Goal: Task Accomplishment & Management: Manage account settings

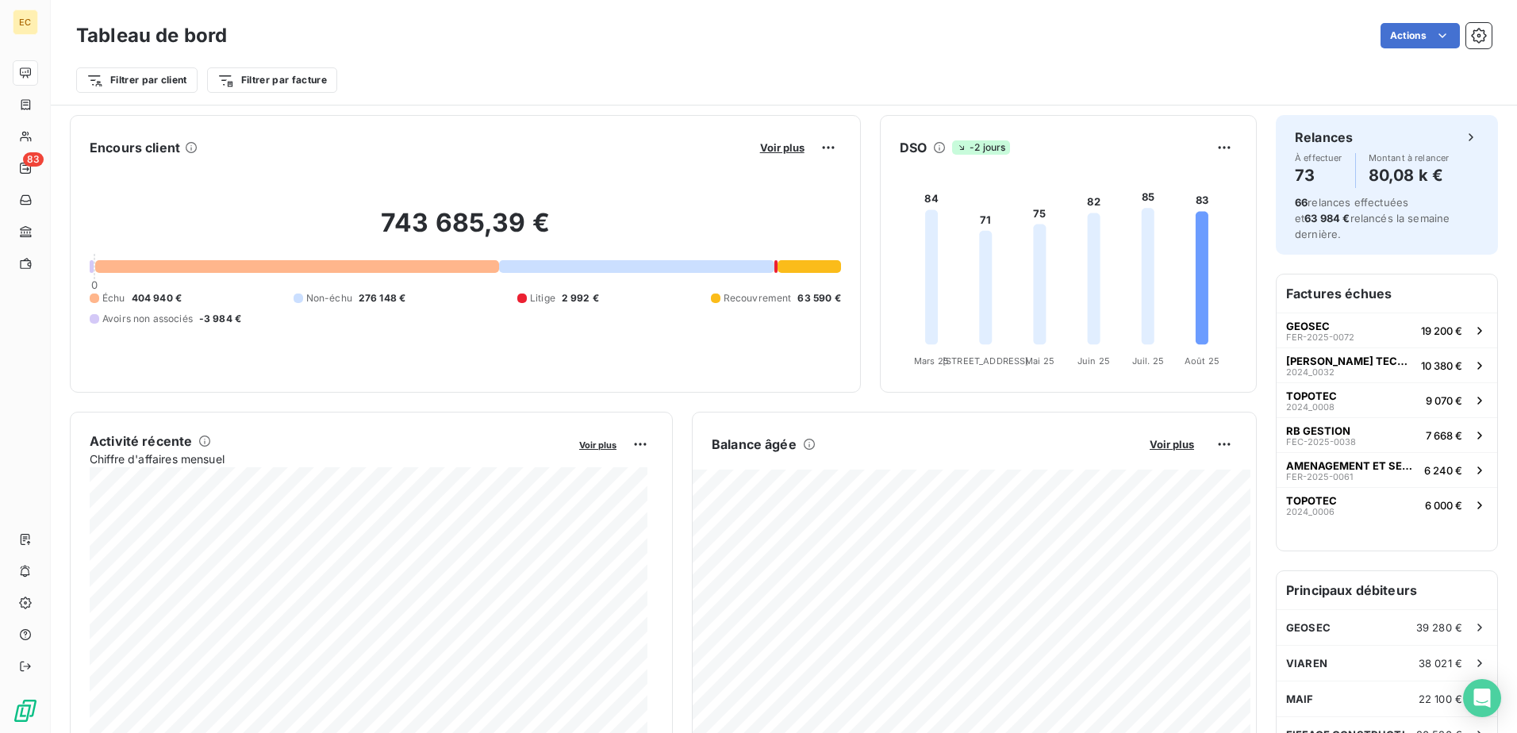
scroll to position [239, 0]
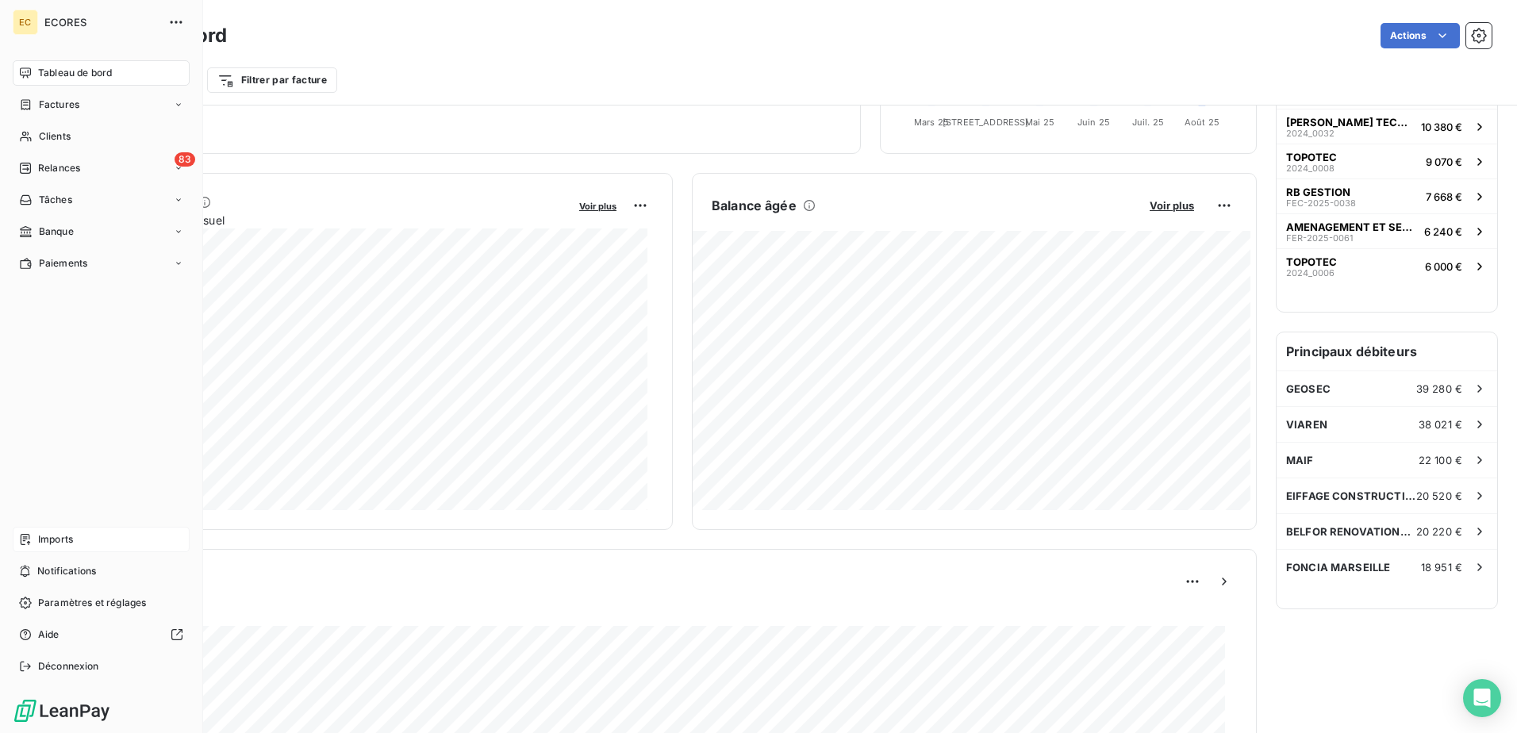
click at [57, 544] on span "Imports" at bounding box center [55, 539] width 35 height 14
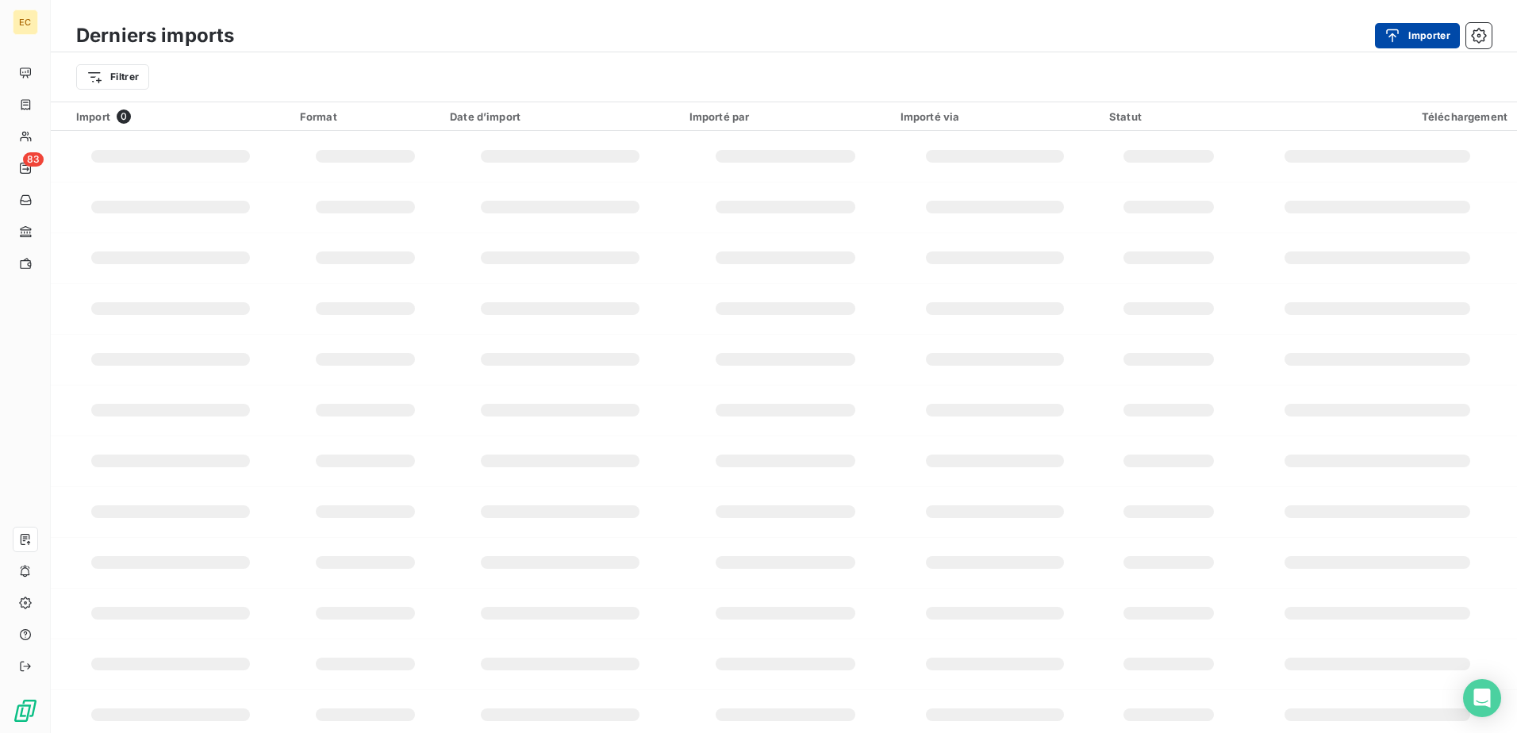
click at [1381, 39] on button "Importer" at bounding box center [1417, 35] width 85 height 25
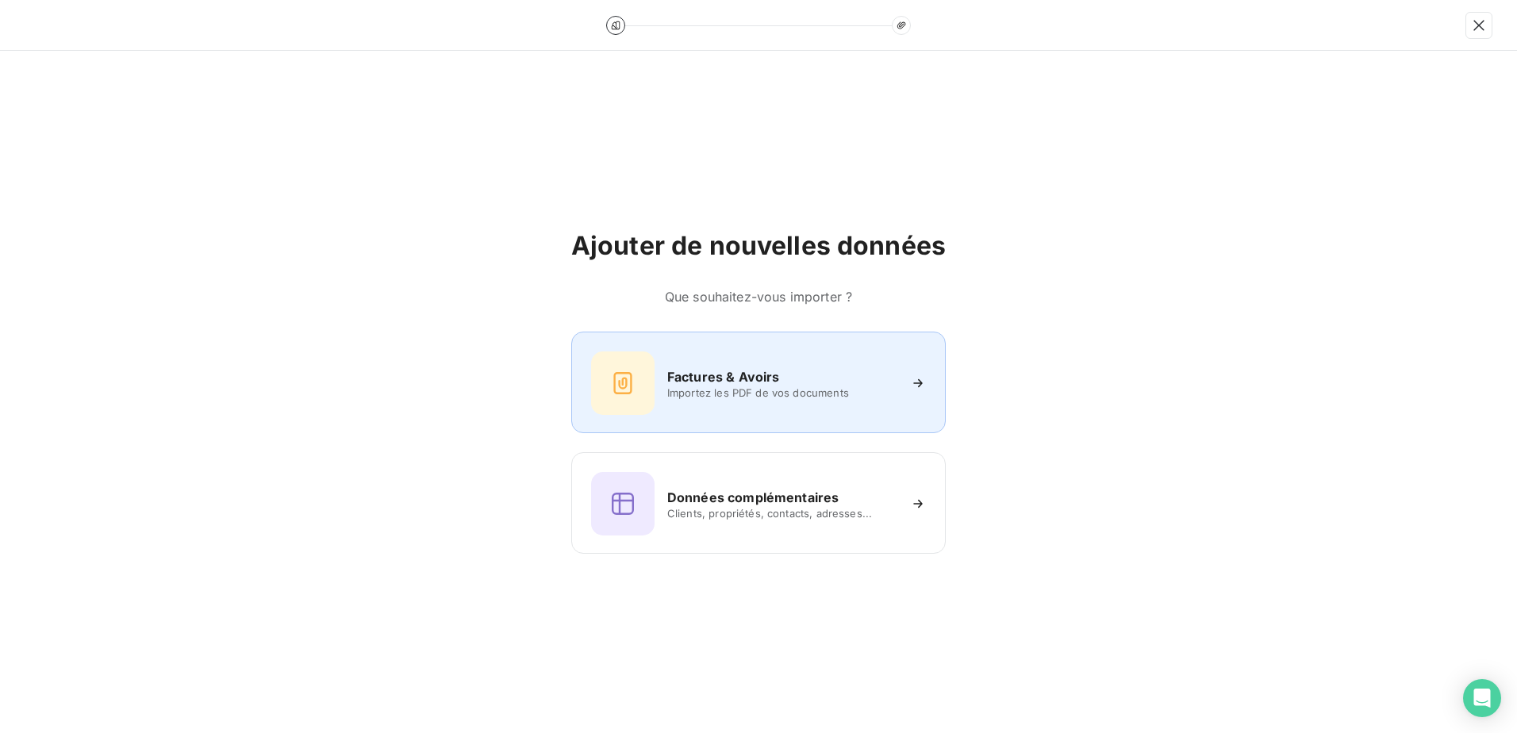
click at [709, 369] on h6 "Factures & Avoirs" at bounding box center [723, 376] width 113 height 19
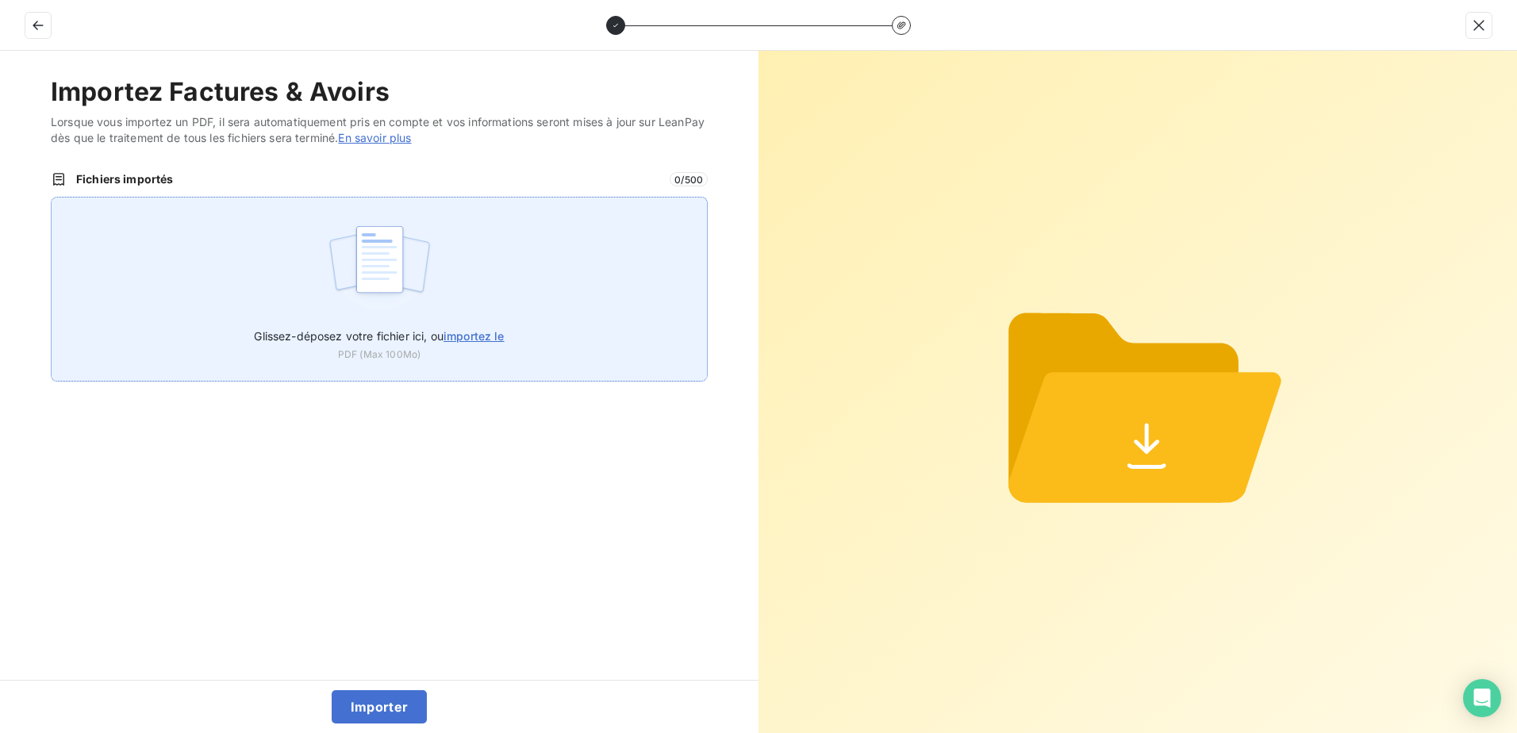
click at [456, 329] on label "Glissez-déposez votre fichier ici, ou importez le" at bounding box center [379, 332] width 250 height 29
click at [52, 198] on input "Glissez-déposez votre fichier ici, ou importez le" at bounding box center [51, 197] width 1 height 1
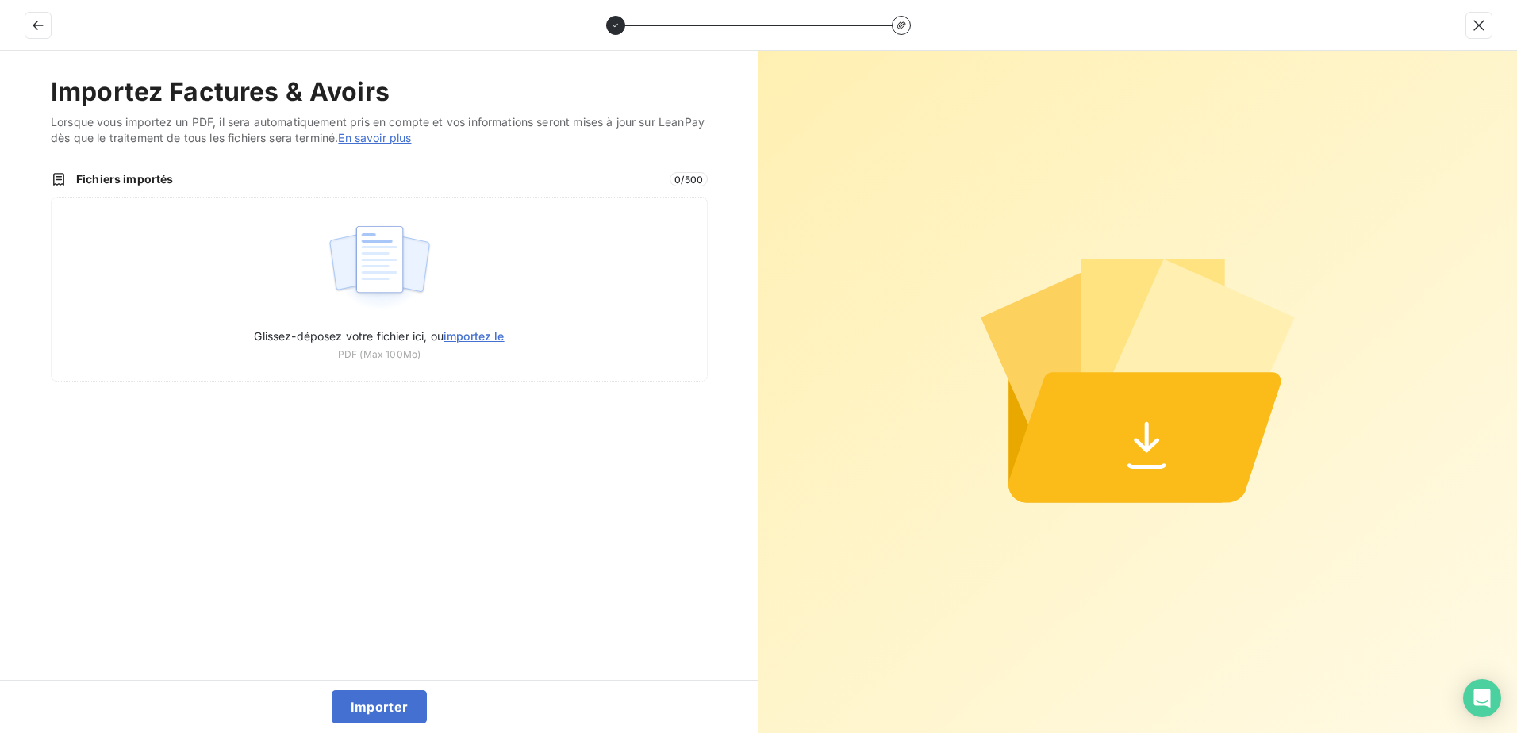
type input "C:\fakepath\FEF-2025-2357.pdf"
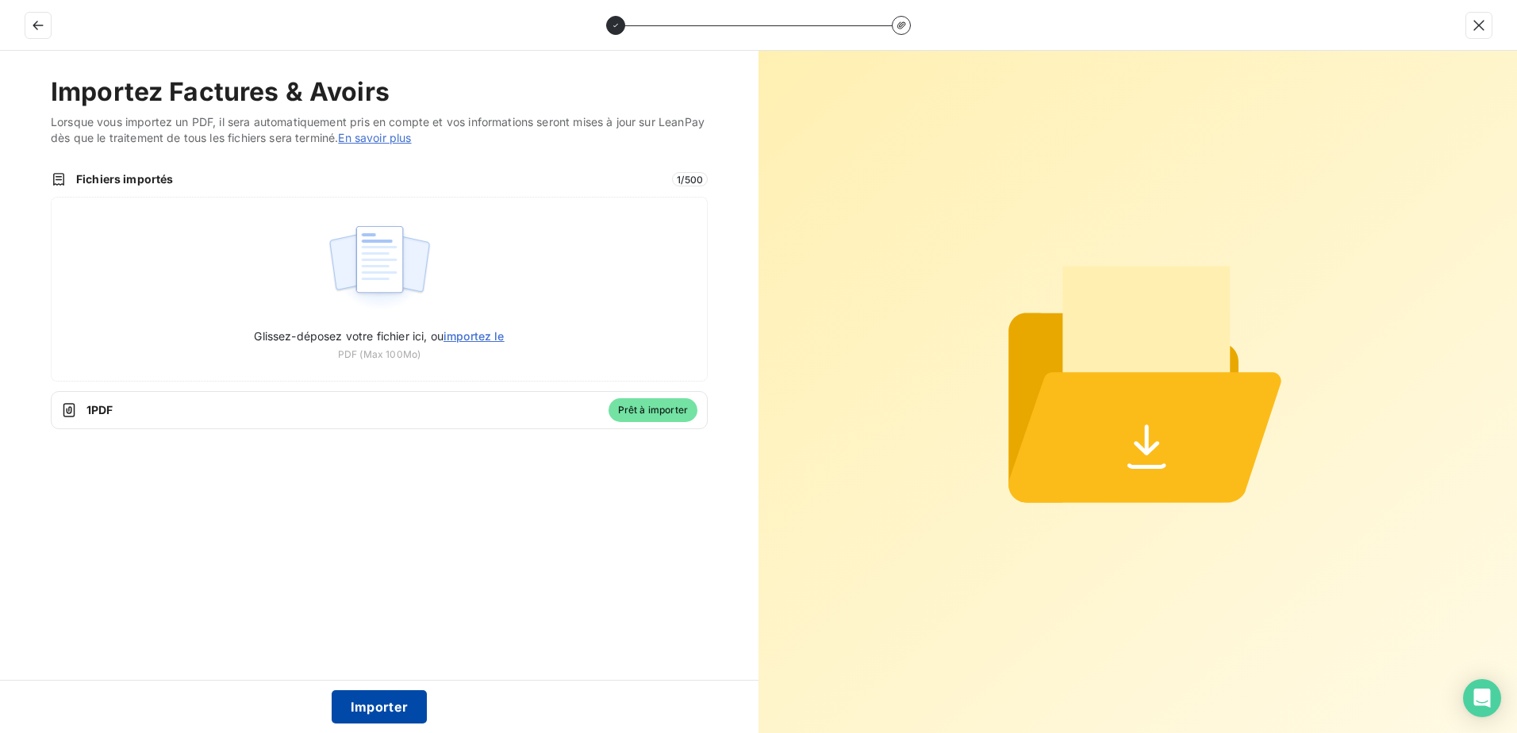
click at [409, 711] on button "Importer" at bounding box center [380, 706] width 96 height 33
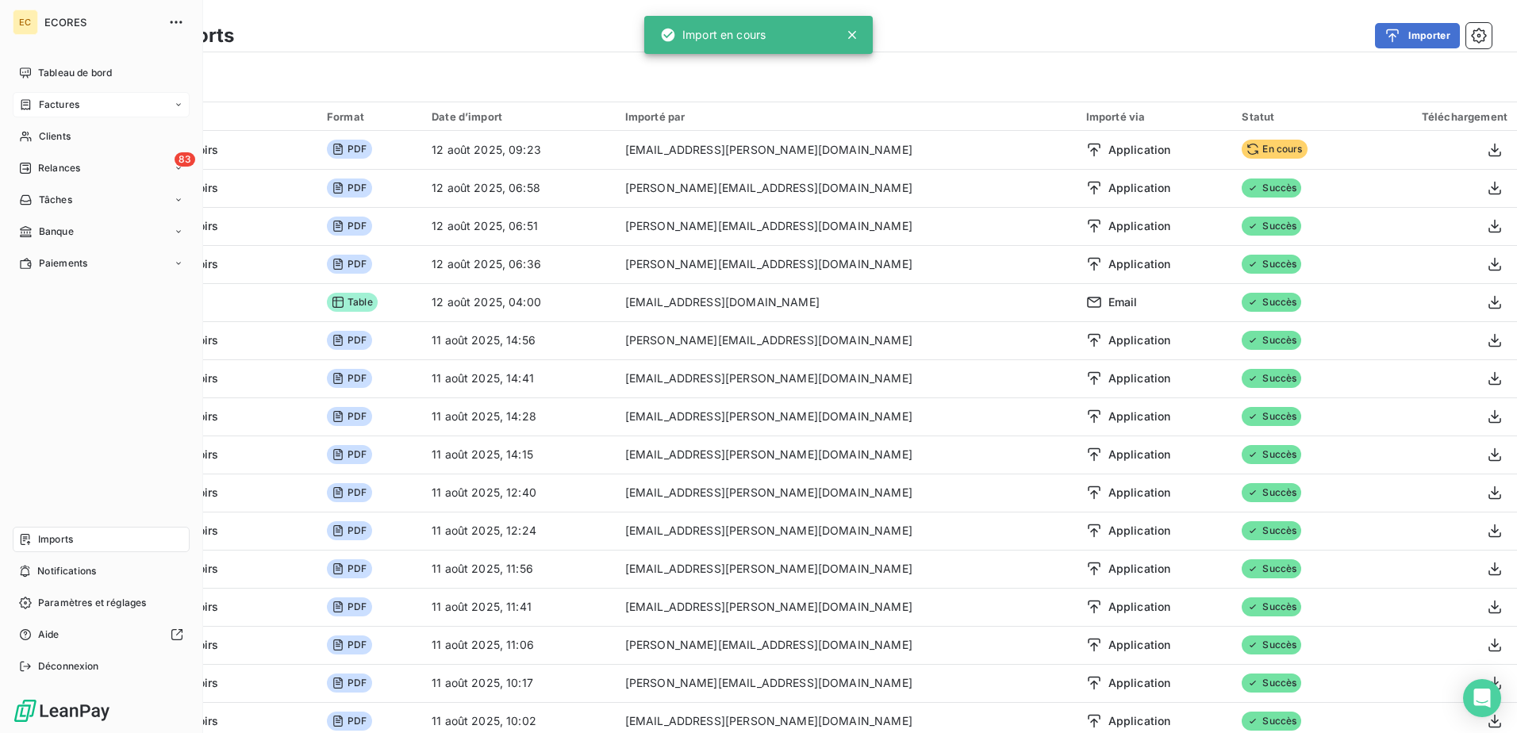
click at [45, 103] on span "Factures" at bounding box center [59, 105] width 40 height 14
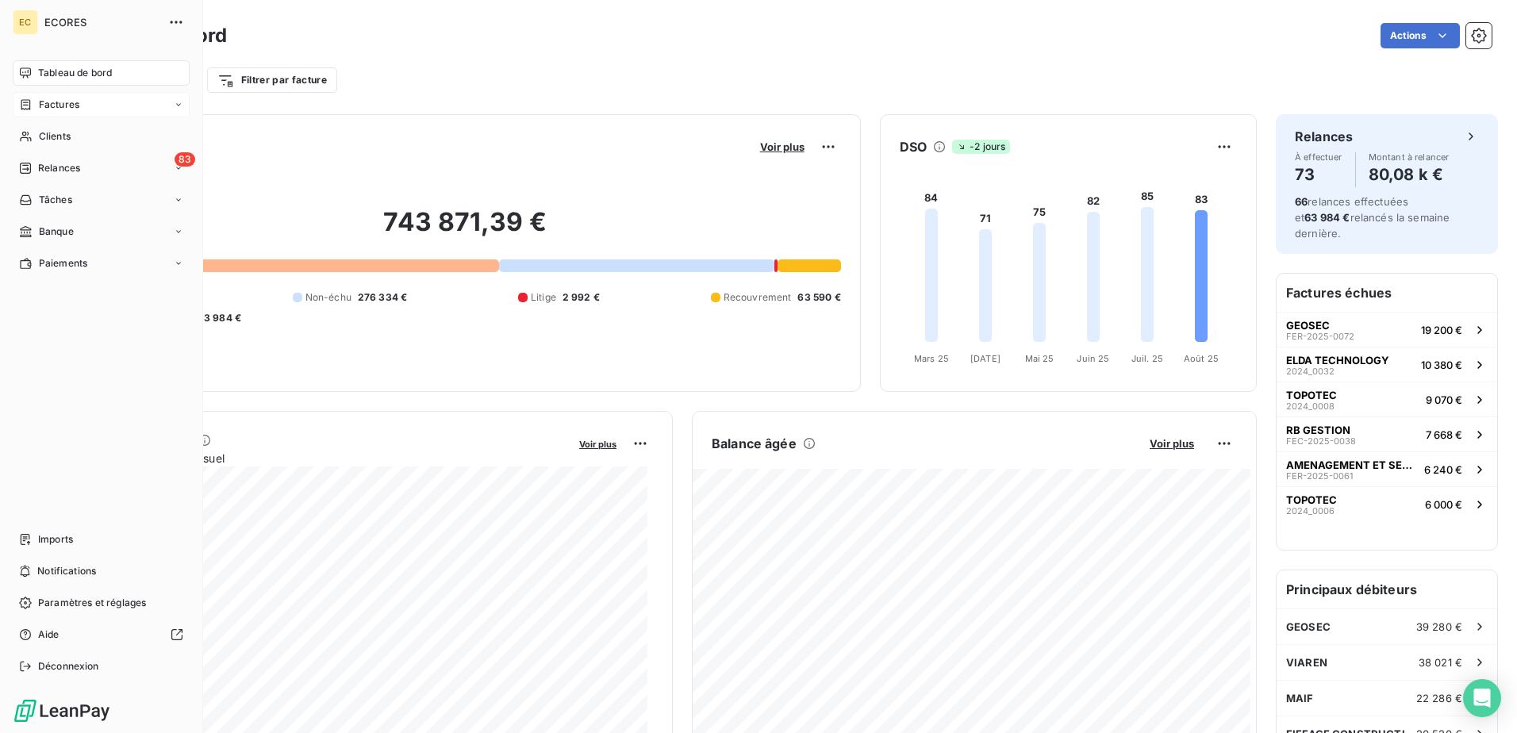
click at [72, 105] on span "Factures" at bounding box center [59, 105] width 40 height 14
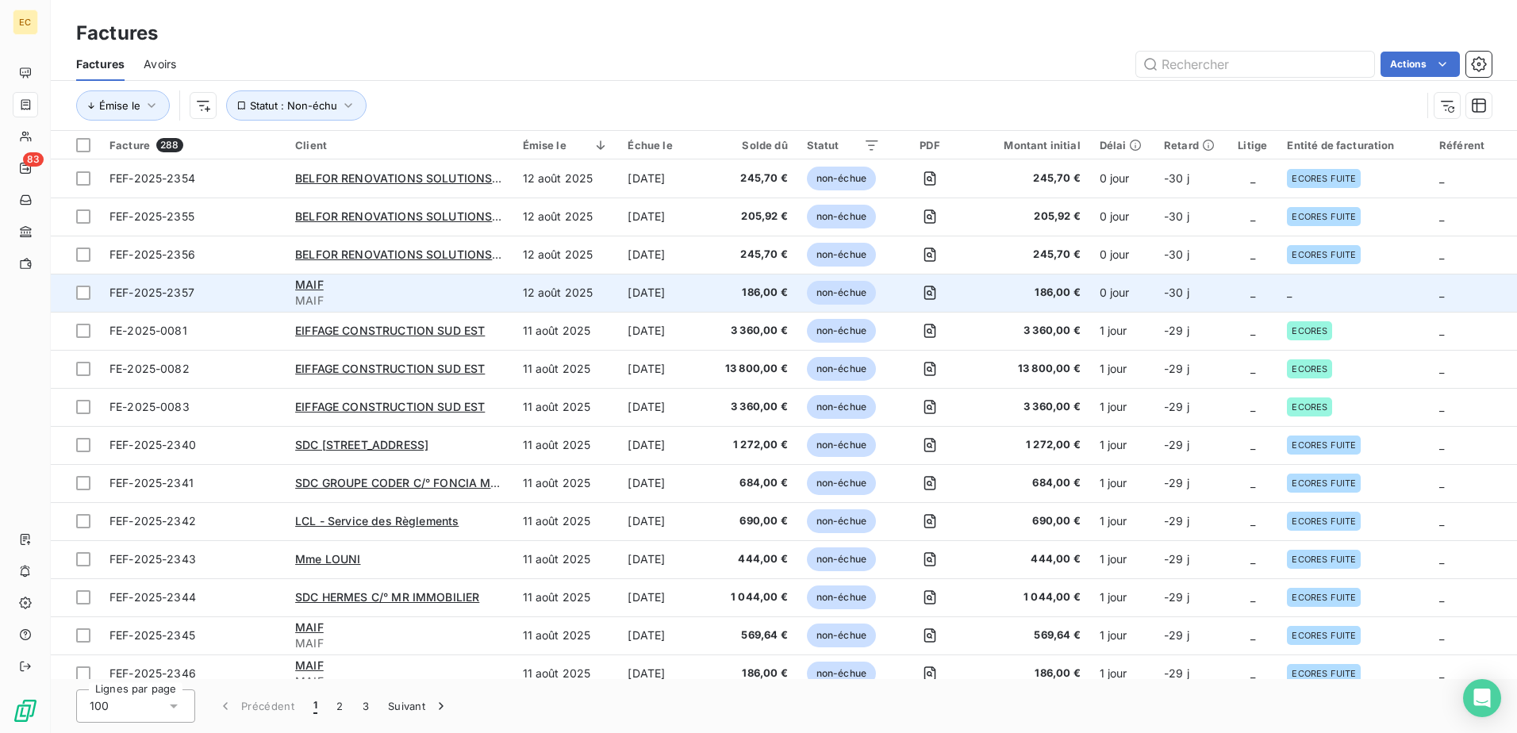
click at [389, 290] on div "MAIF" at bounding box center [399, 285] width 208 height 16
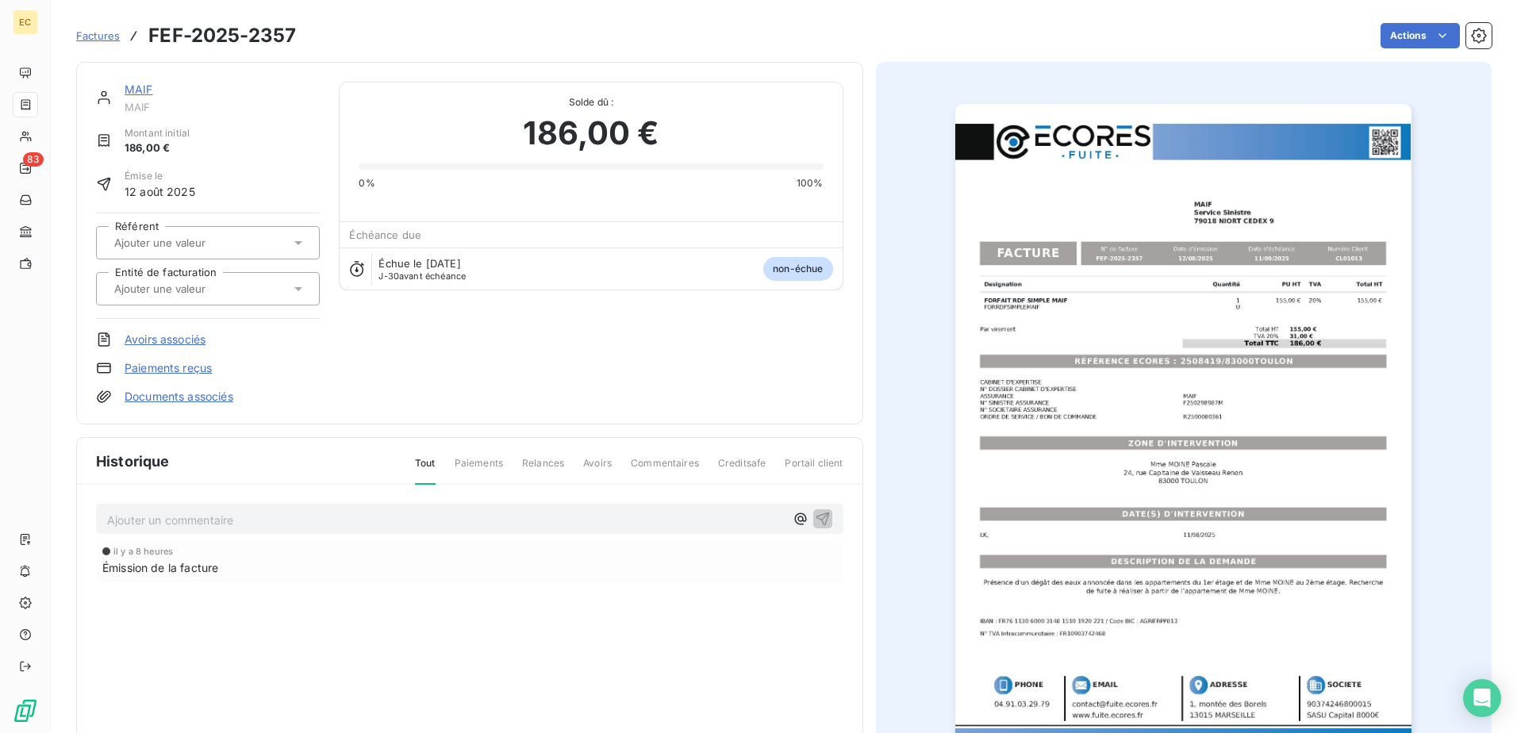
click at [198, 395] on link "Documents associés" at bounding box center [179, 397] width 109 height 16
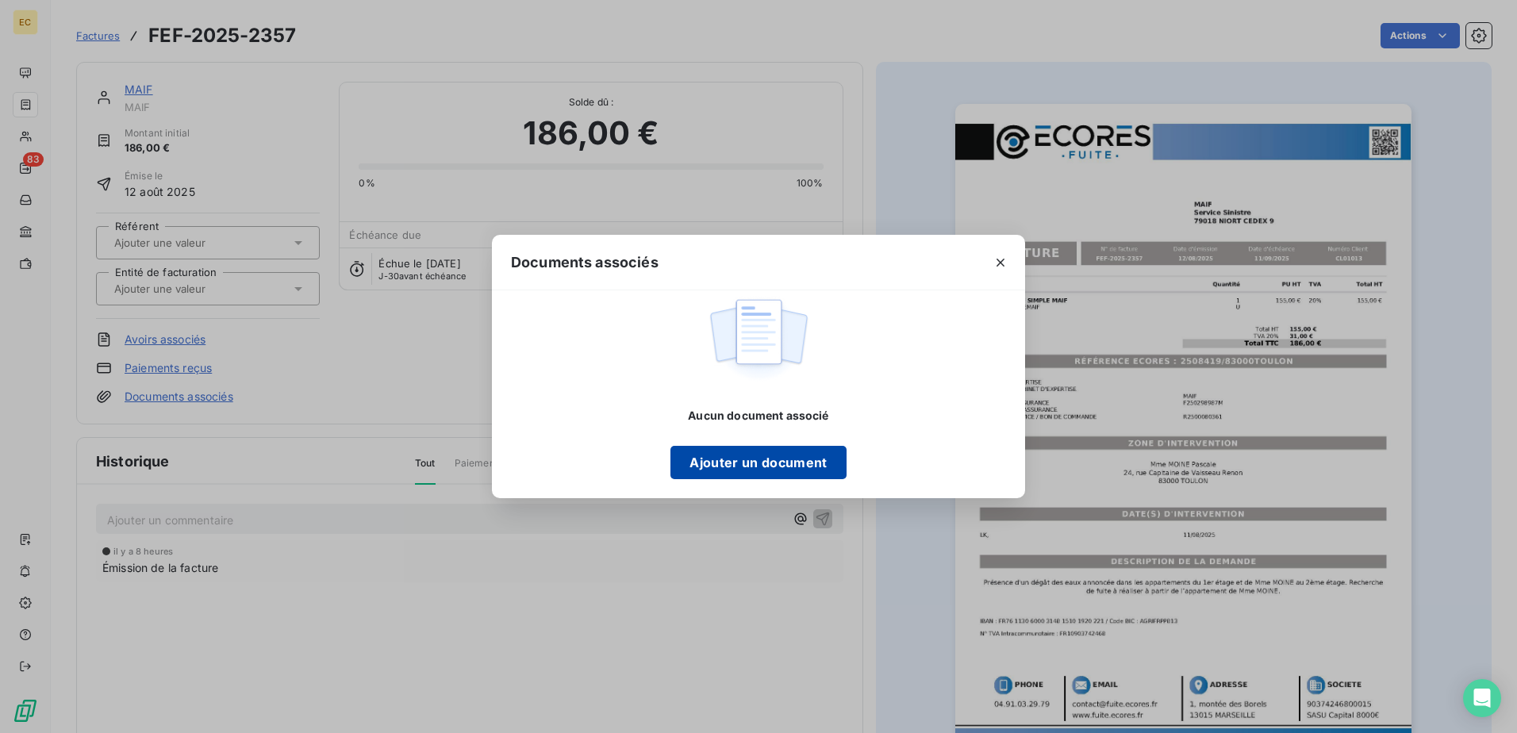
click at [702, 453] on button "Ajouter un document" at bounding box center [758, 462] width 175 height 33
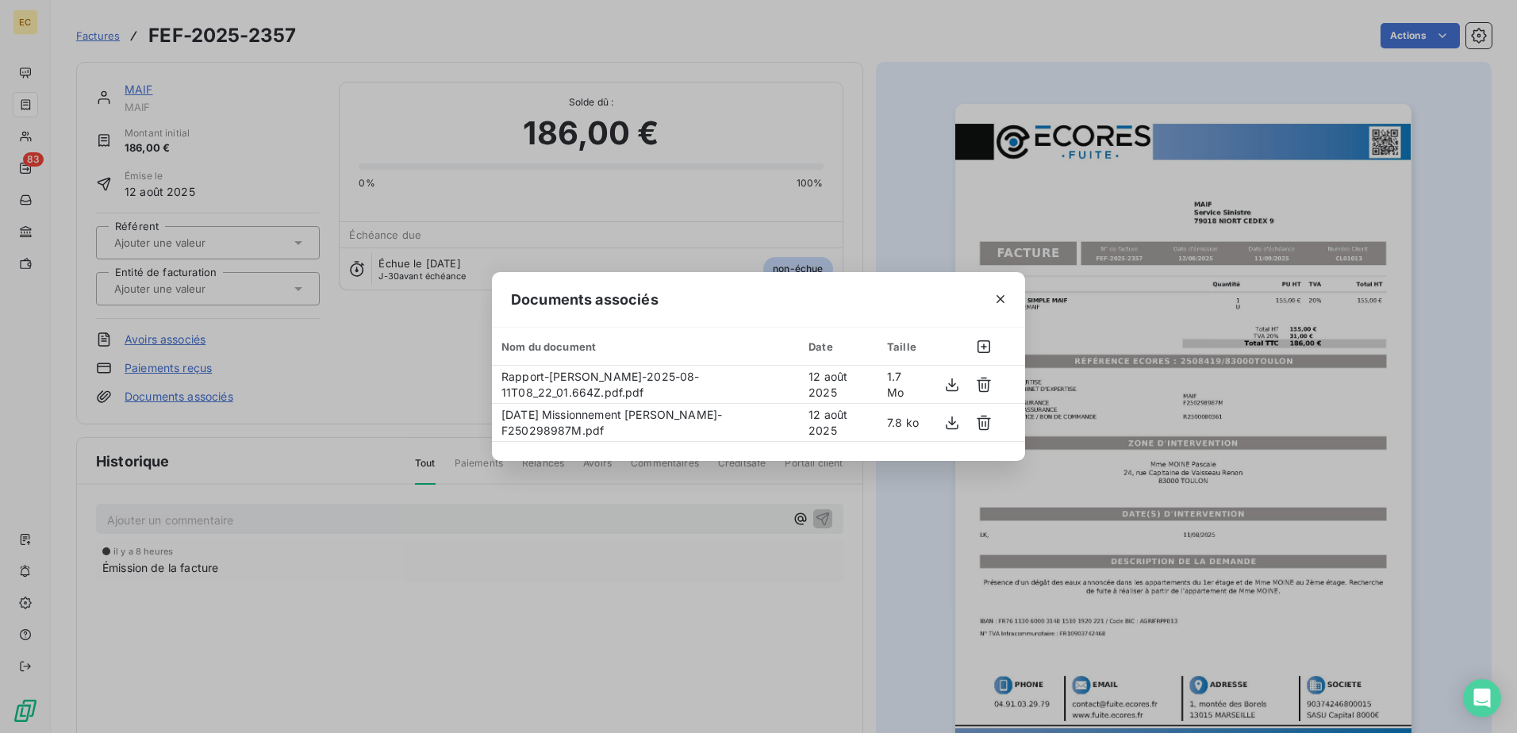
click at [236, 290] on div "Documents associés Nom du document Date Taille Rapport-[PERSON_NAME]-2025-08-11…" at bounding box center [758, 366] width 1517 height 733
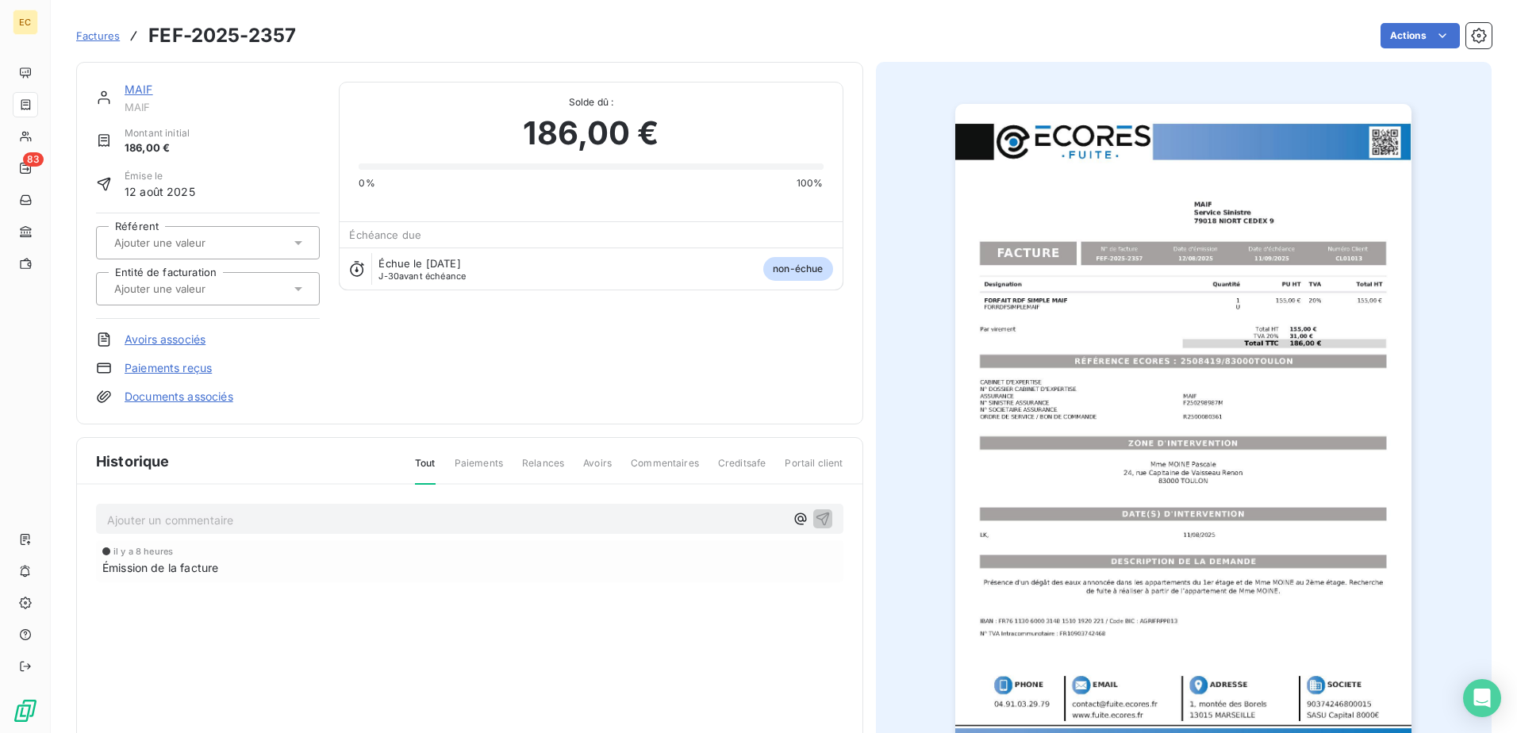
click at [236, 290] on input "text" at bounding box center [193, 289] width 160 height 14
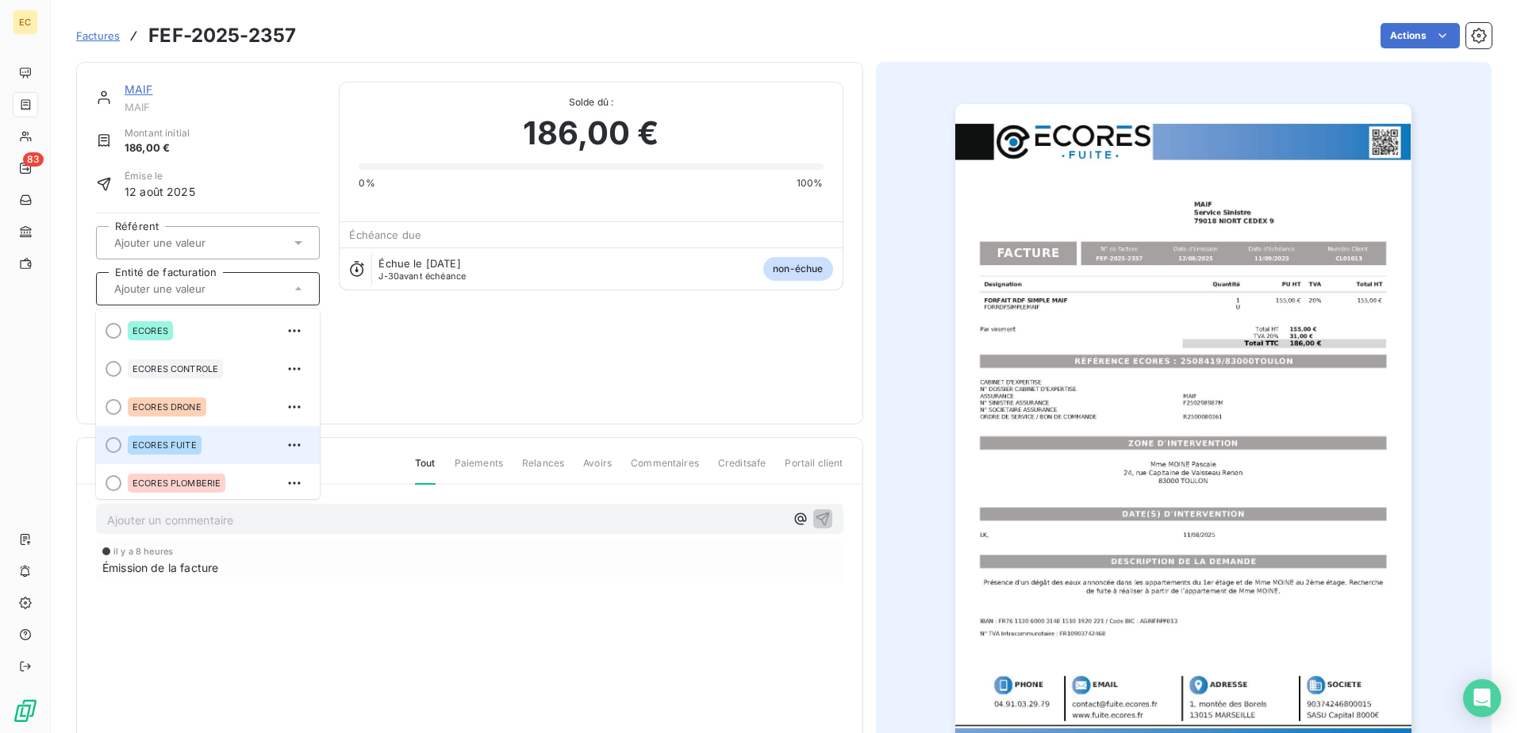
click at [200, 434] on div "ECORES FUITE" at bounding box center [217, 444] width 179 height 25
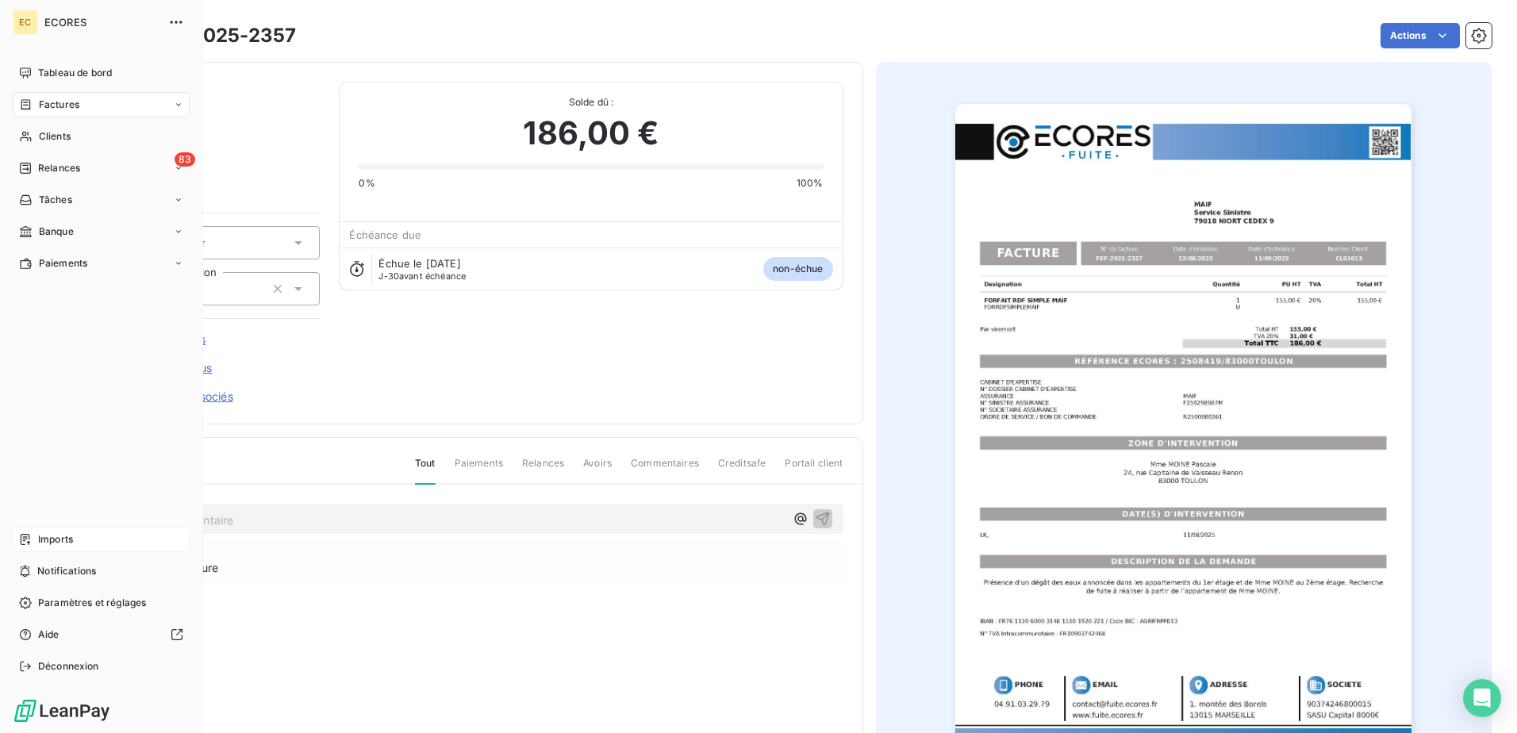
click at [48, 542] on span "Imports" at bounding box center [55, 539] width 35 height 14
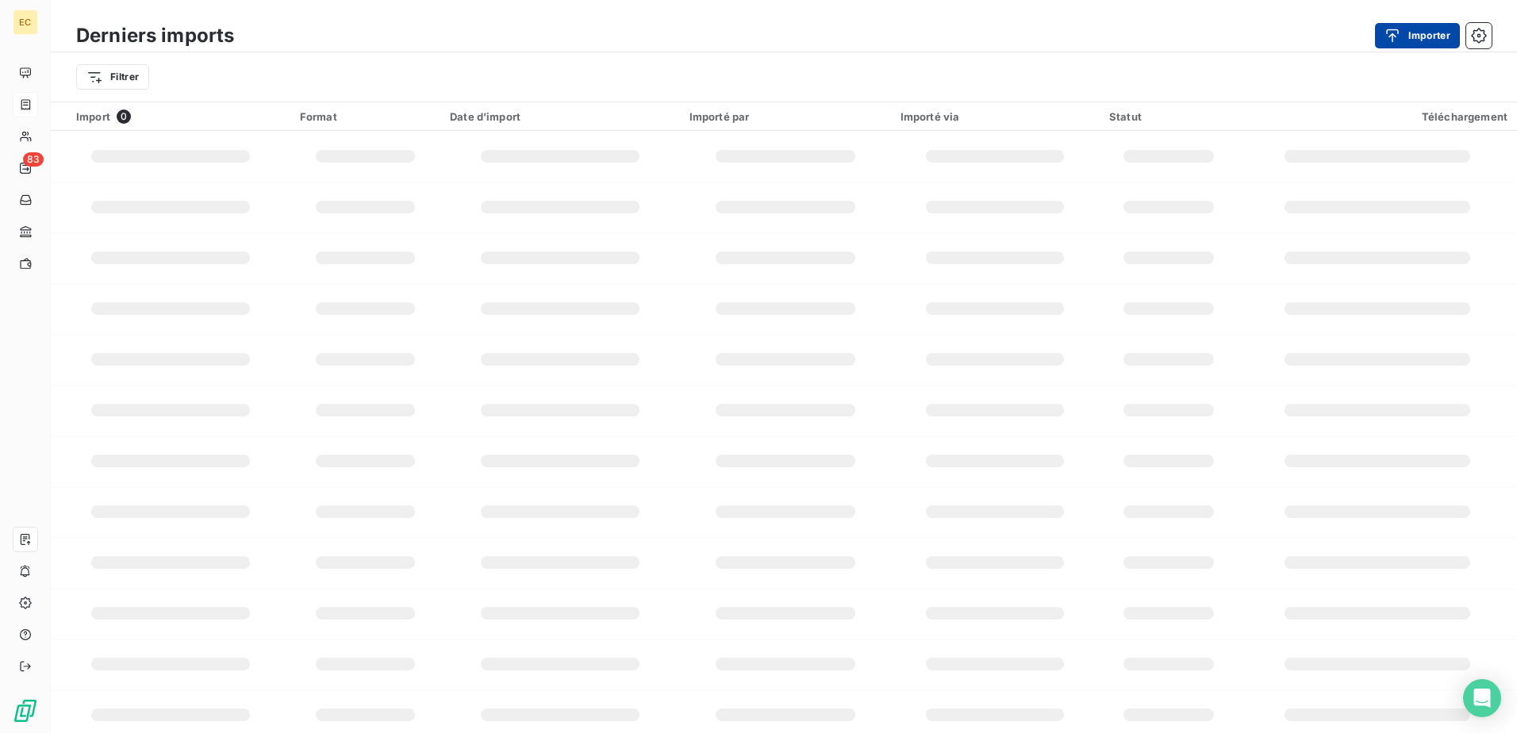
click at [1399, 39] on icon "button" at bounding box center [1393, 36] width 16 height 16
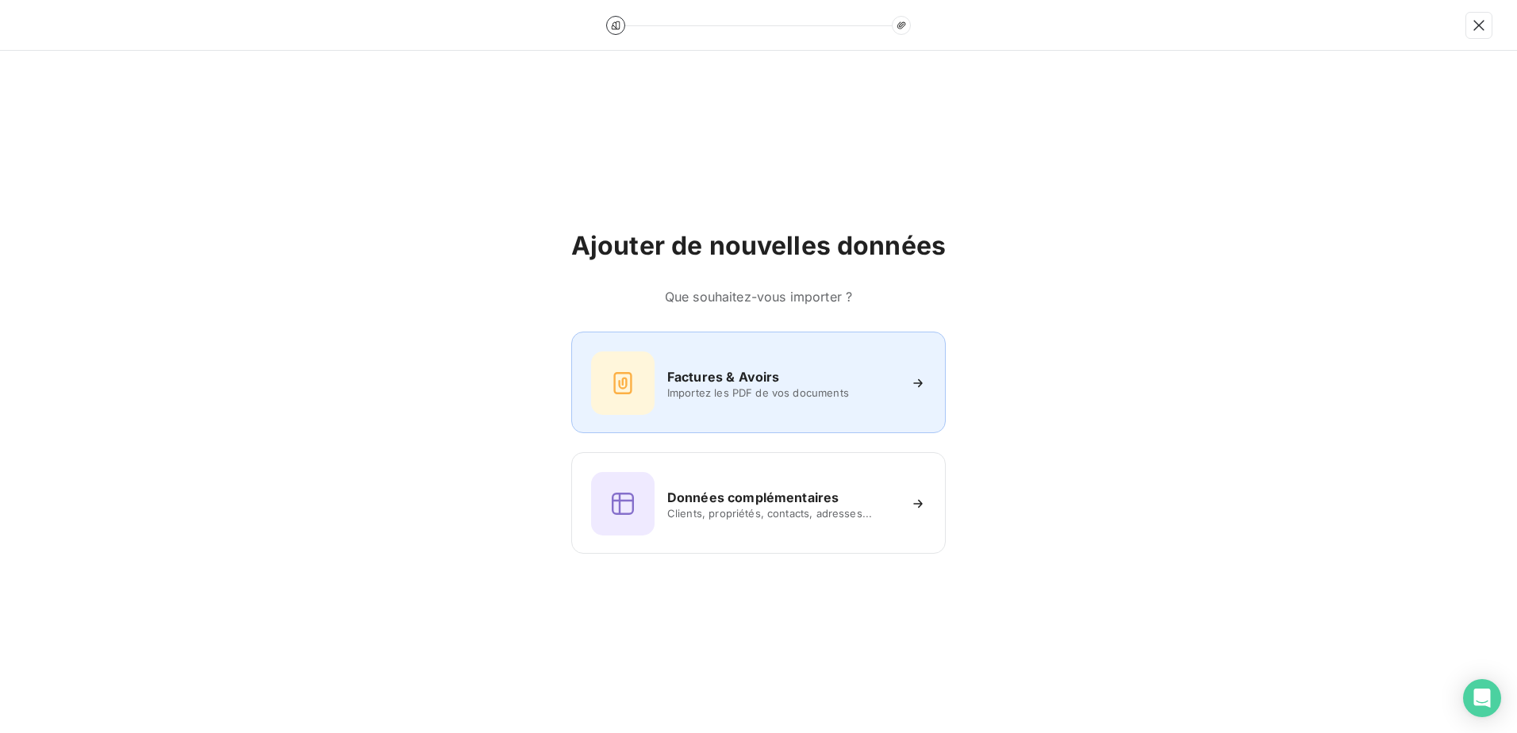
click at [728, 382] on h6 "Factures & Avoirs" at bounding box center [723, 376] width 113 height 19
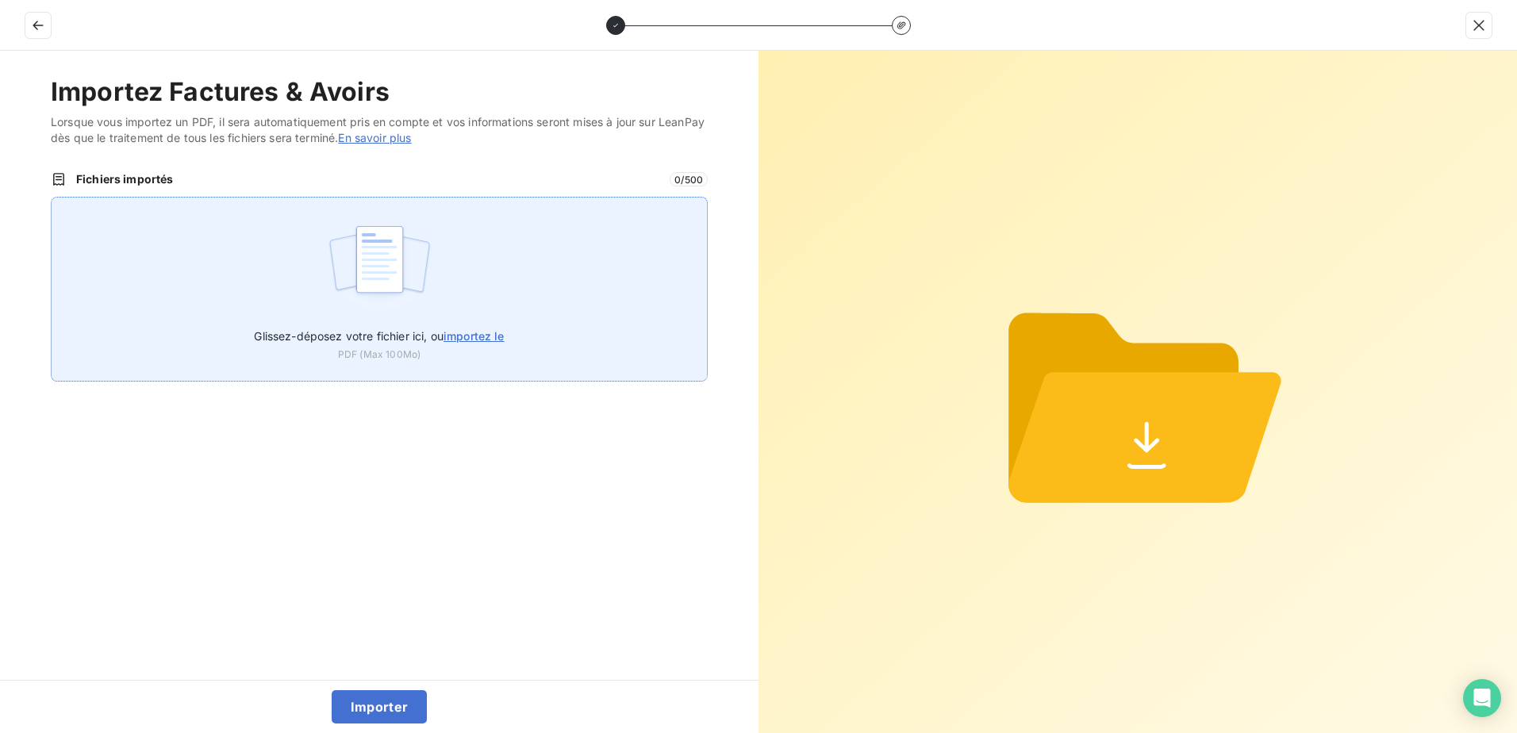
click at [421, 331] on span "Glissez-déposez votre fichier ici, ou importez le" at bounding box center [379, 335] width 250 height 13
click at [52, 198] on input "Glissez-déposez votre fichier ici, ou importez le" at bounding box center [51, 197] width 1 height 1
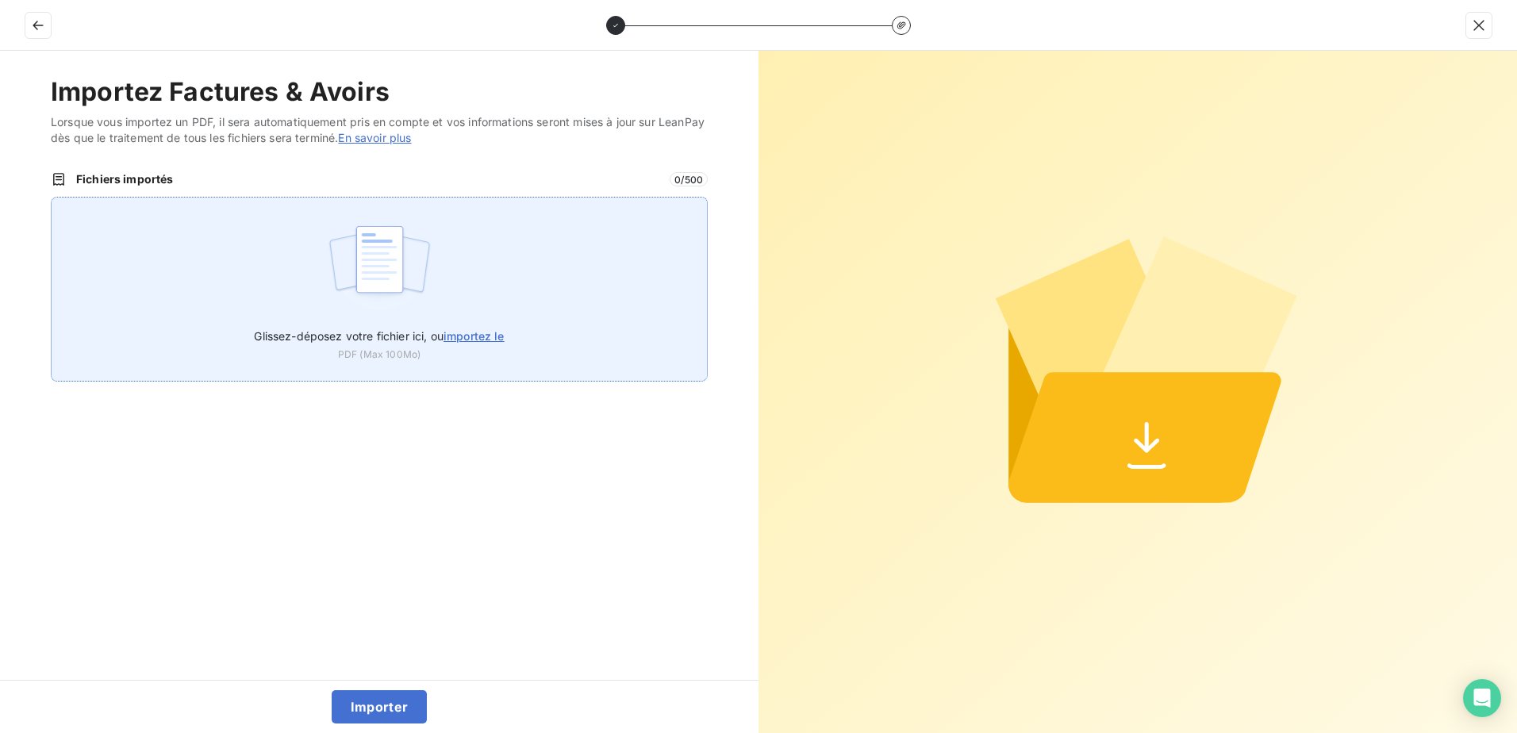
type input "C:\fakepath\FEF-2025-2358.pdf"
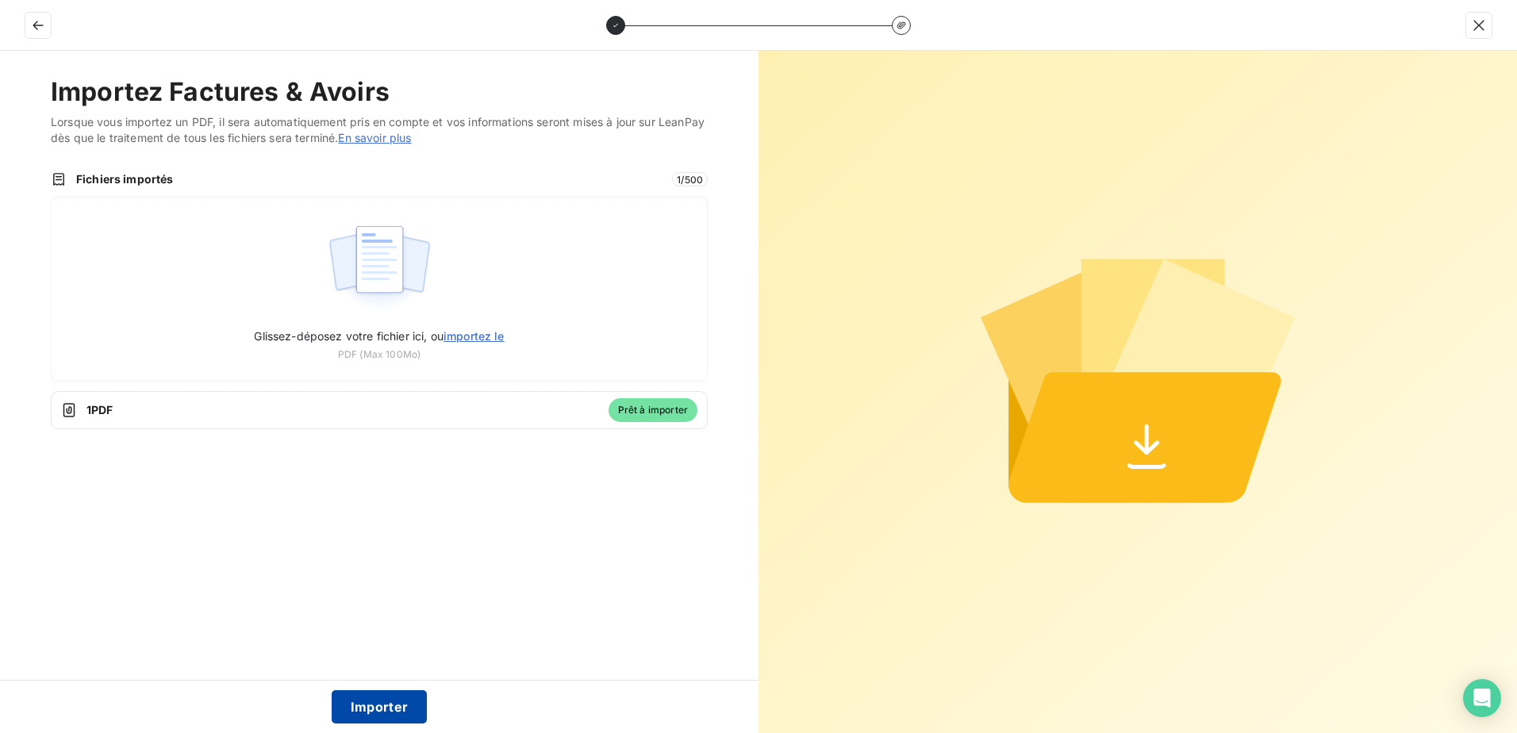
click at [379, 709] on button "Importer" at bounding box center [380, 706] width 96 height 33
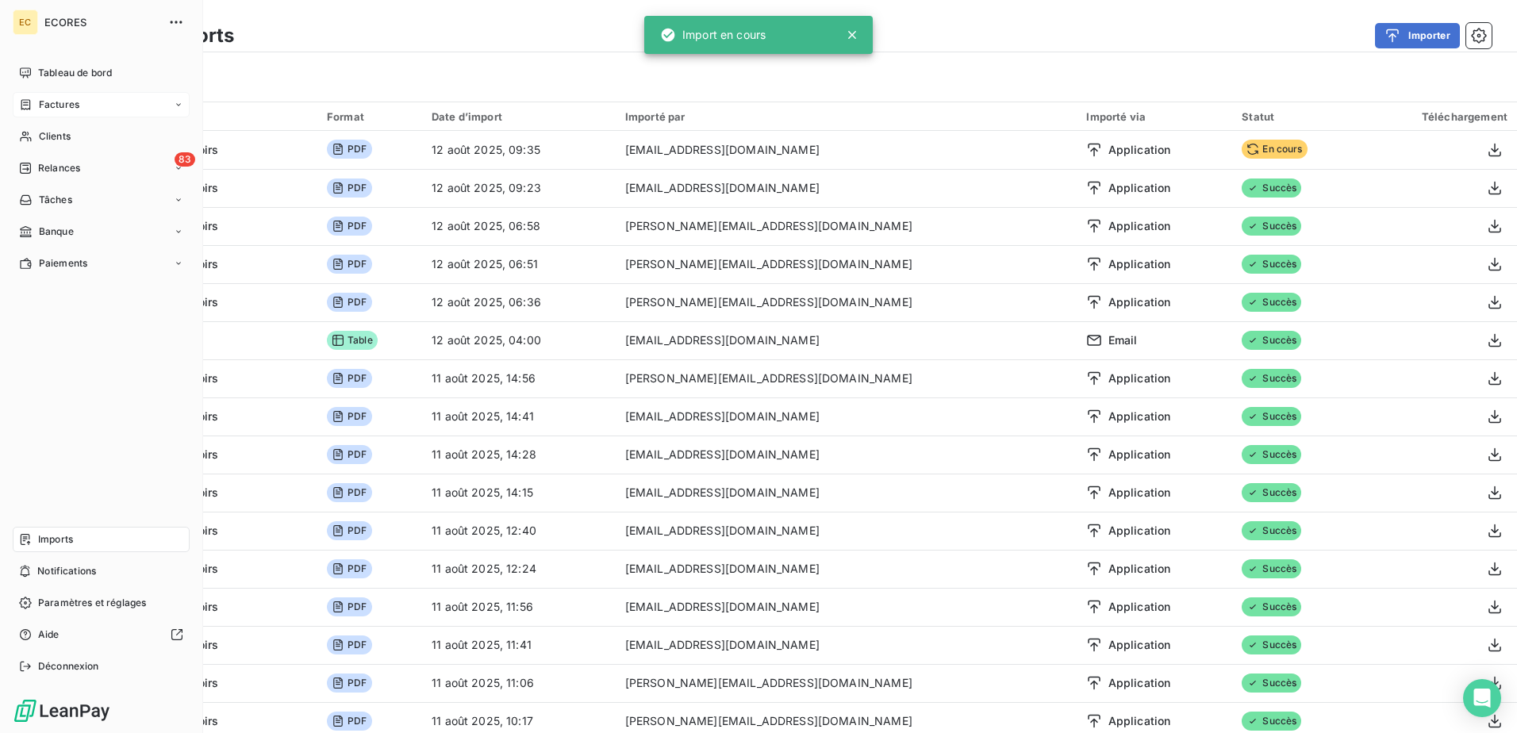
click at [58, 106] on span "Factures" at bounding box center [59, 105] width 40 height 14
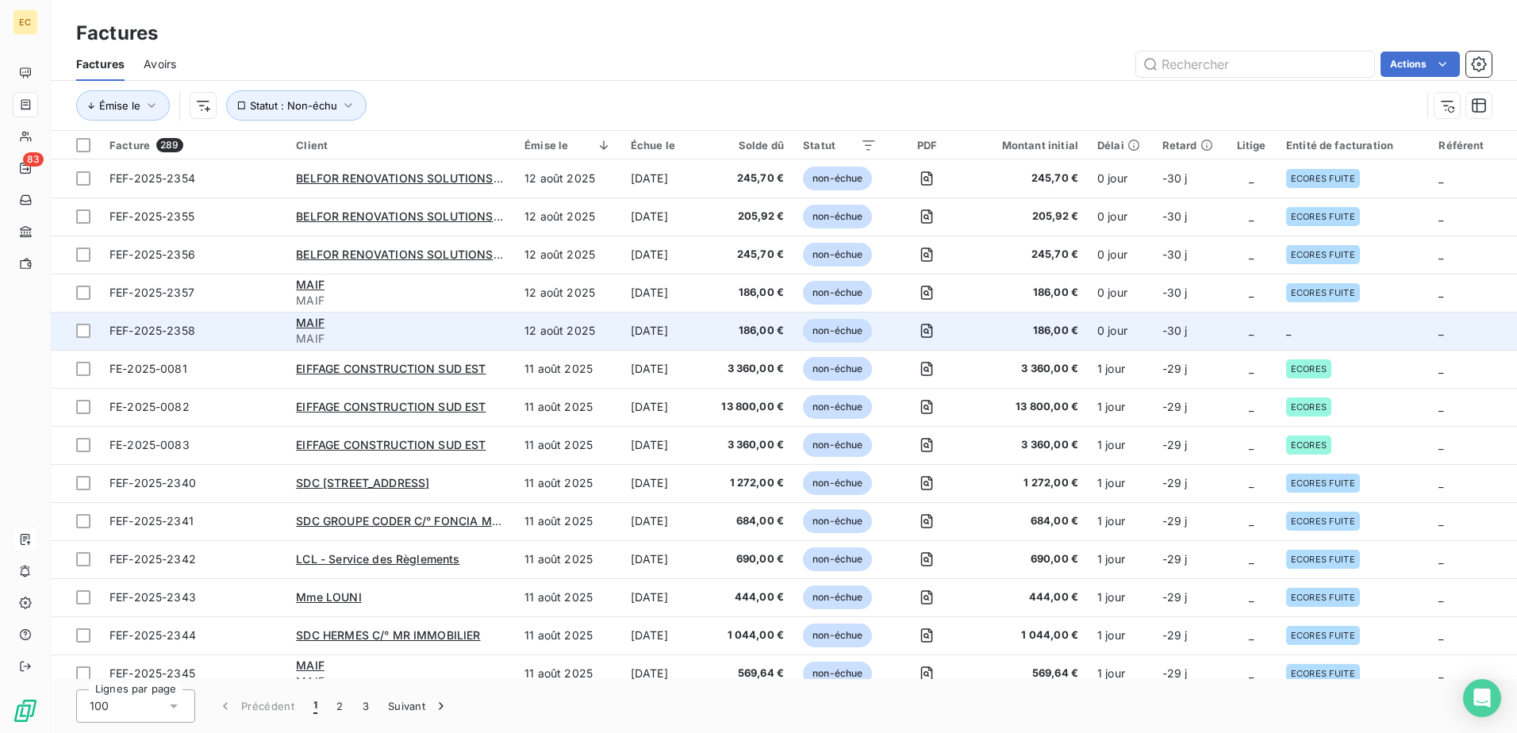
click at [1064, 336] on span "186,00 €" at bounding box center [1028, 331] width 102 height 16
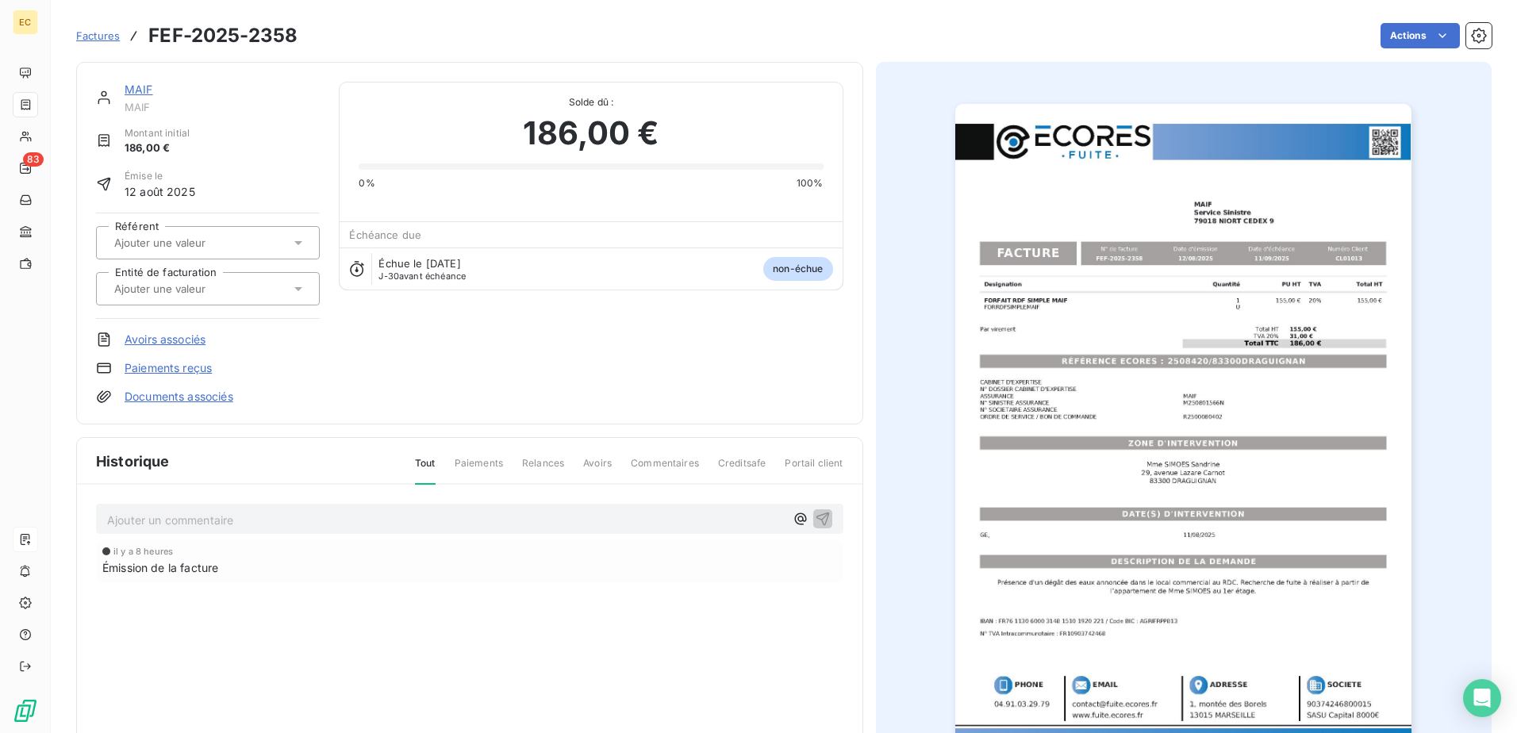
click at [180, 391] on link "Documents associés" at bounding box center [179, 397] width 109 height 16
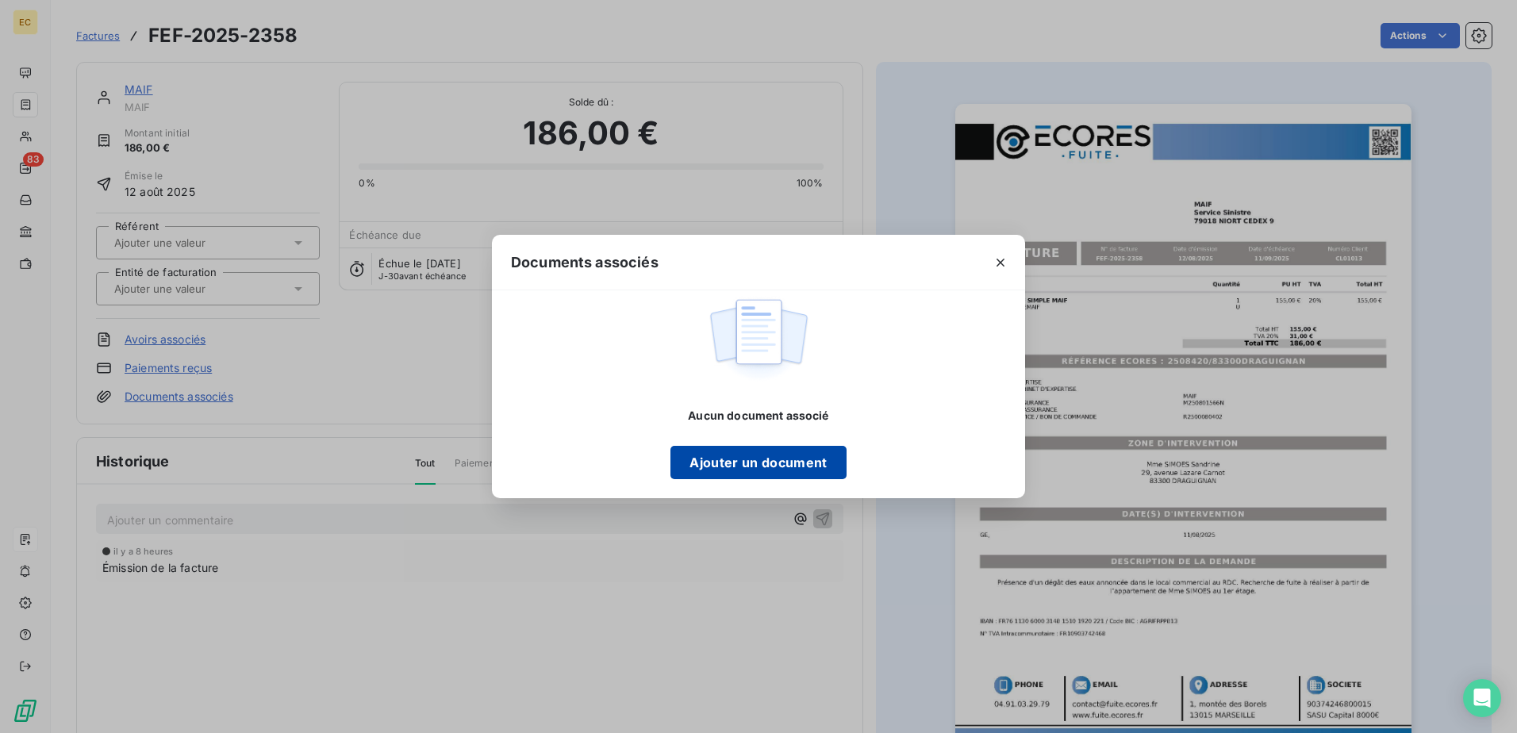
click at [710, 470] on button "Ajouter un document" at bounding box center [758, 462] width 175 height 33
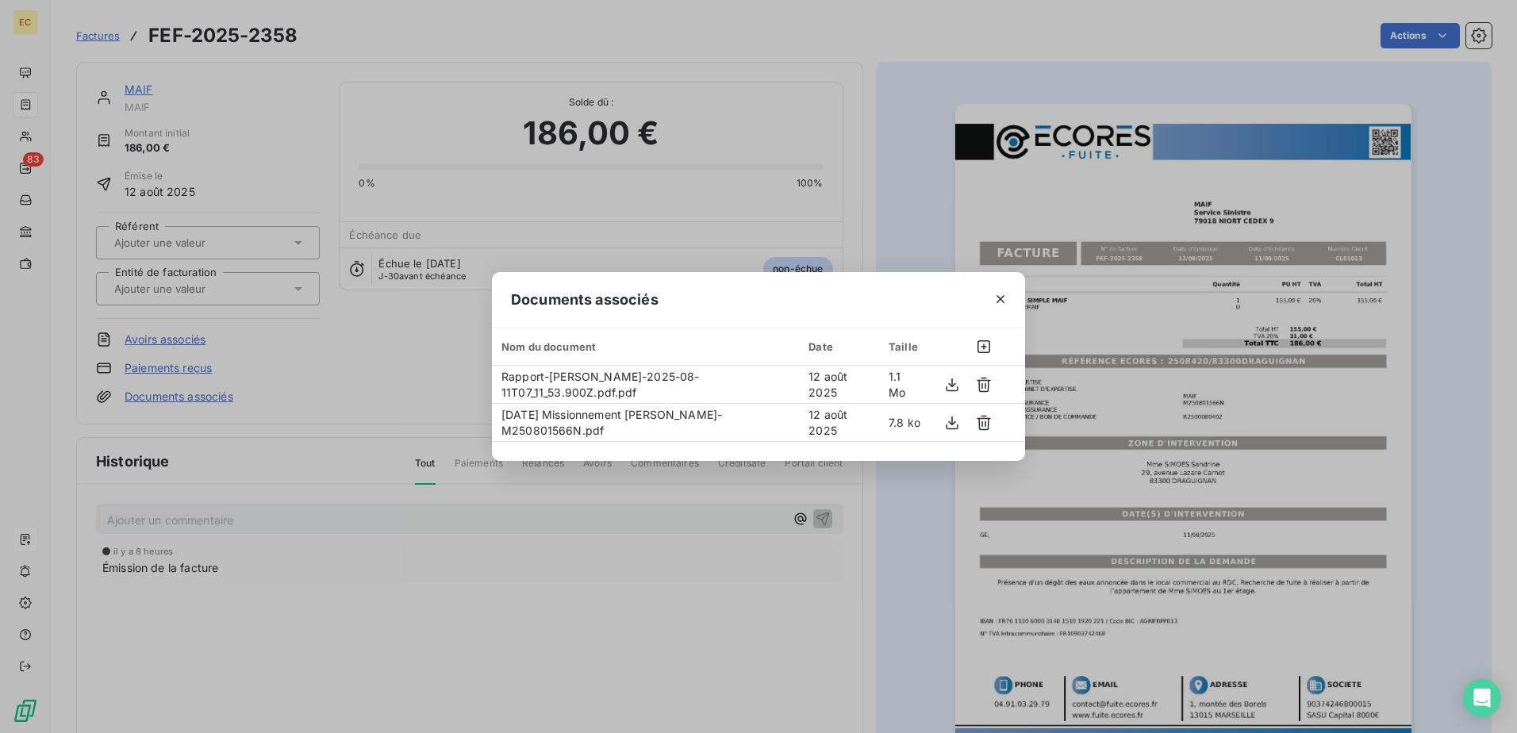
click at [158, 279] on div "Documents associés Nom du document Date Taille Rapport-[PERSON_NAME]-2025-08-11…" at bounding box center [758, 366] width 1517 height 733
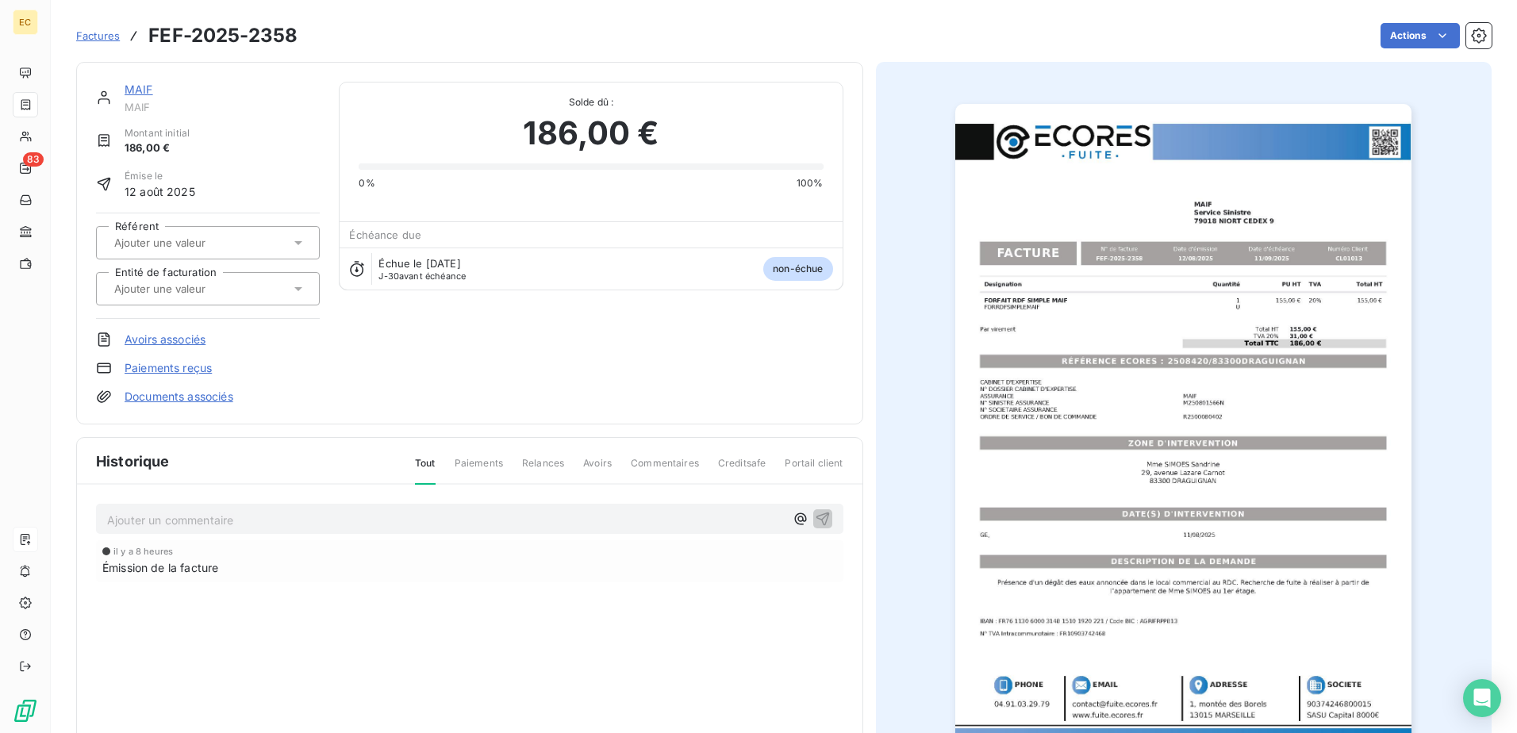
click at [162, 291] on input "text" at bounding box center [193, 289] width 160 height 14
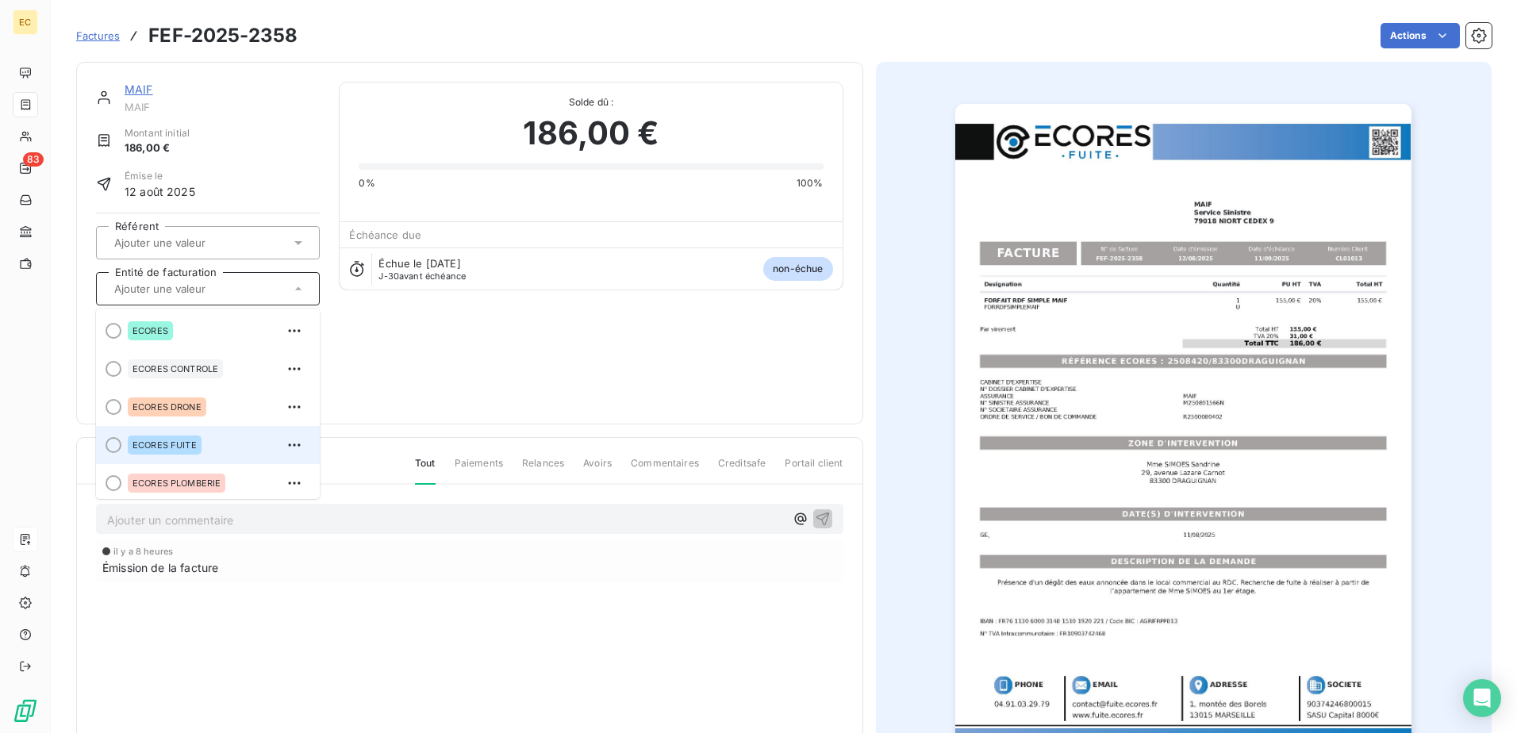
click at [196, 444] on span "ECORES FUITE" at bounding box center [165, 445] width 64 height 10
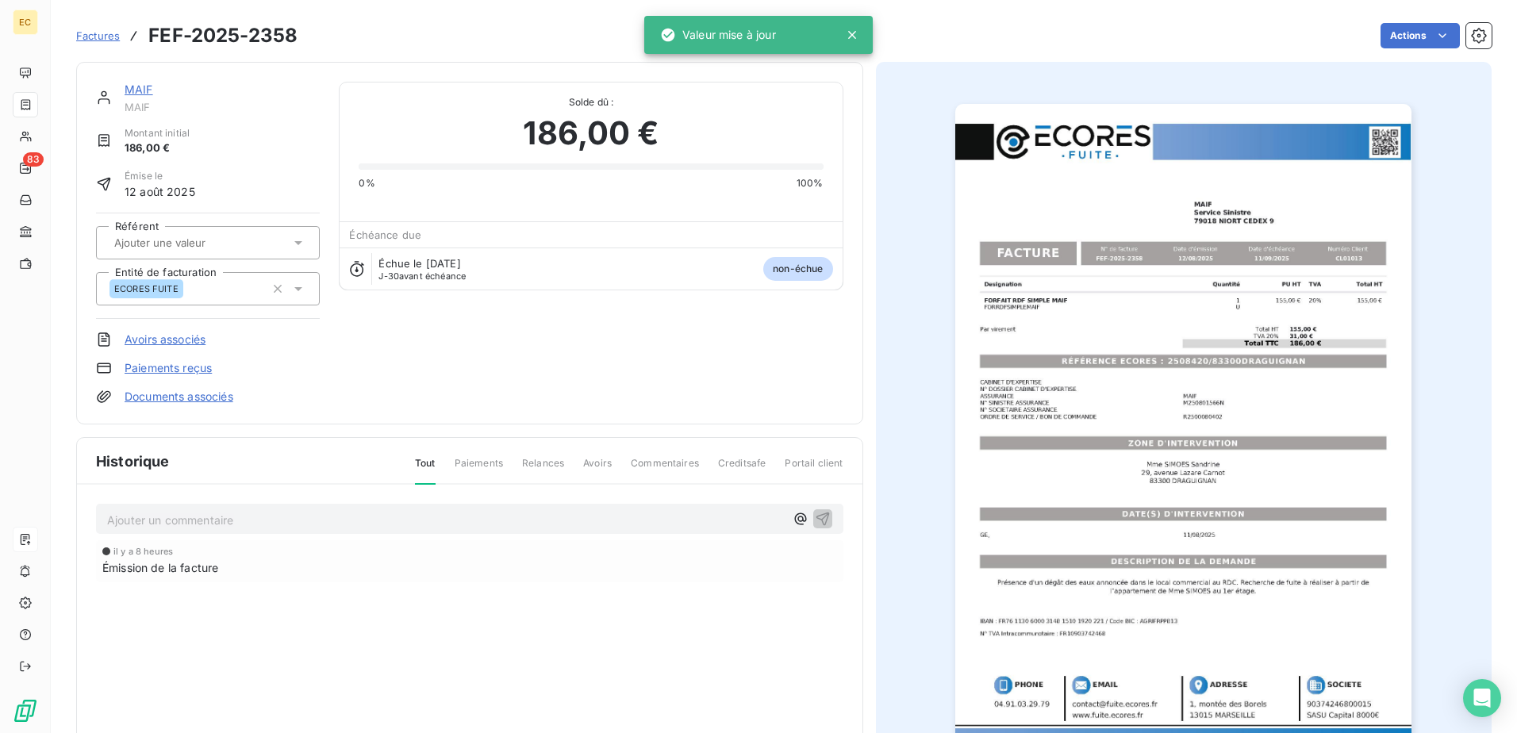
click at [206, 398] on link "Documents associés" at bounding box center [179, 397] width 109 height 16
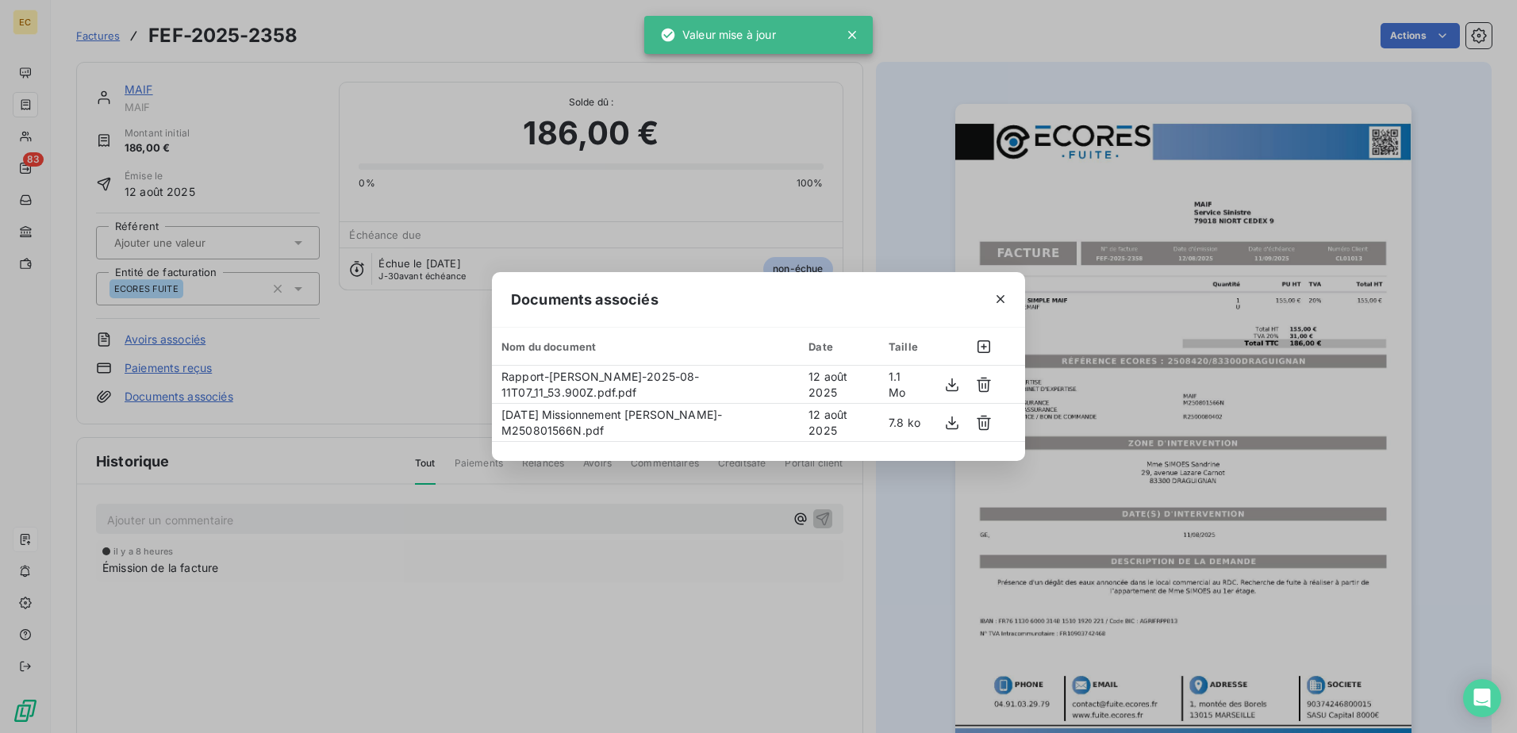
click at [346, 338] on div "Documents associés Nom du document Date Taille Rapport-[PERSON_NAME]-2025-08-11…" at bounding box center [758, 366] width 1517 height 733
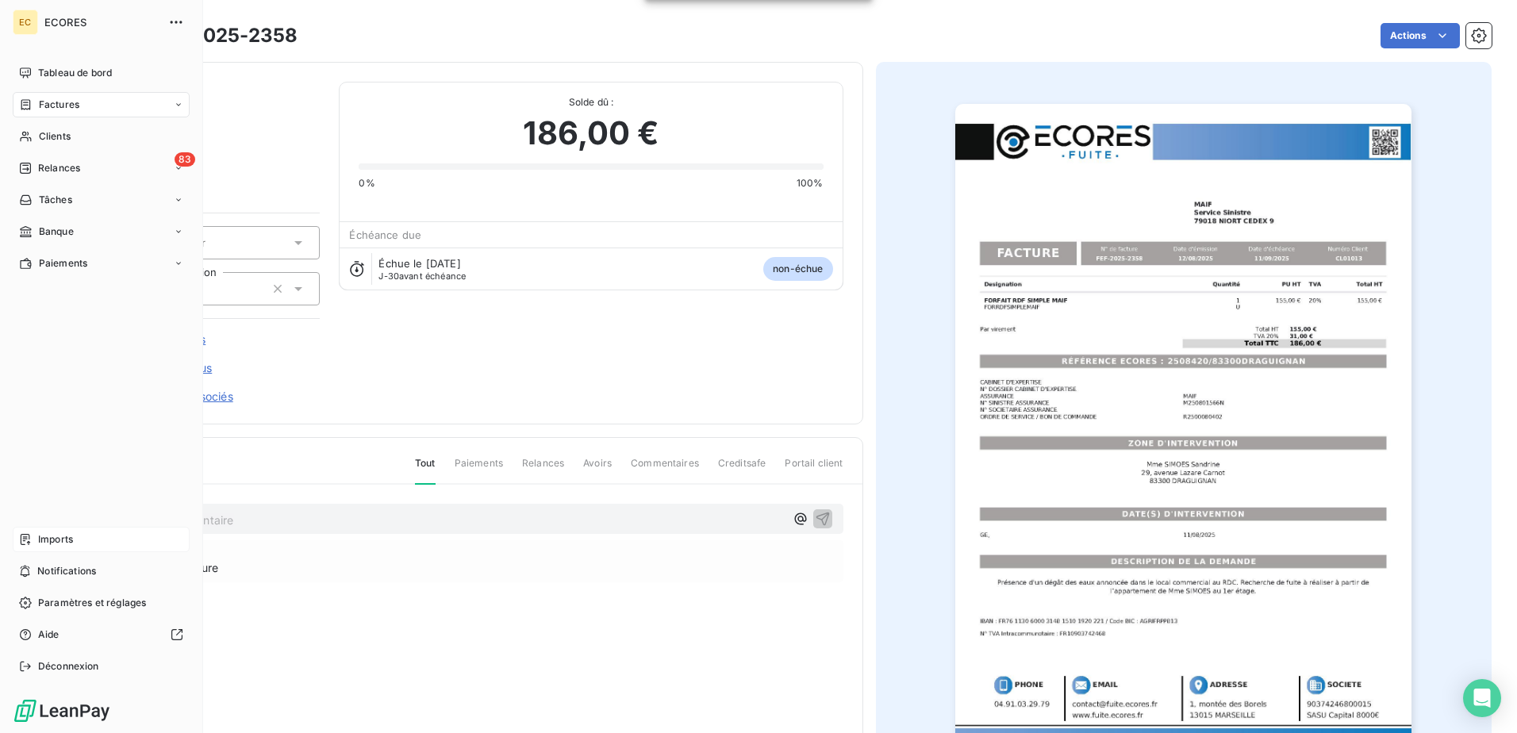
click at [78, 537] on div "Imports" at bounding box center [101, 539] width 177 height 25
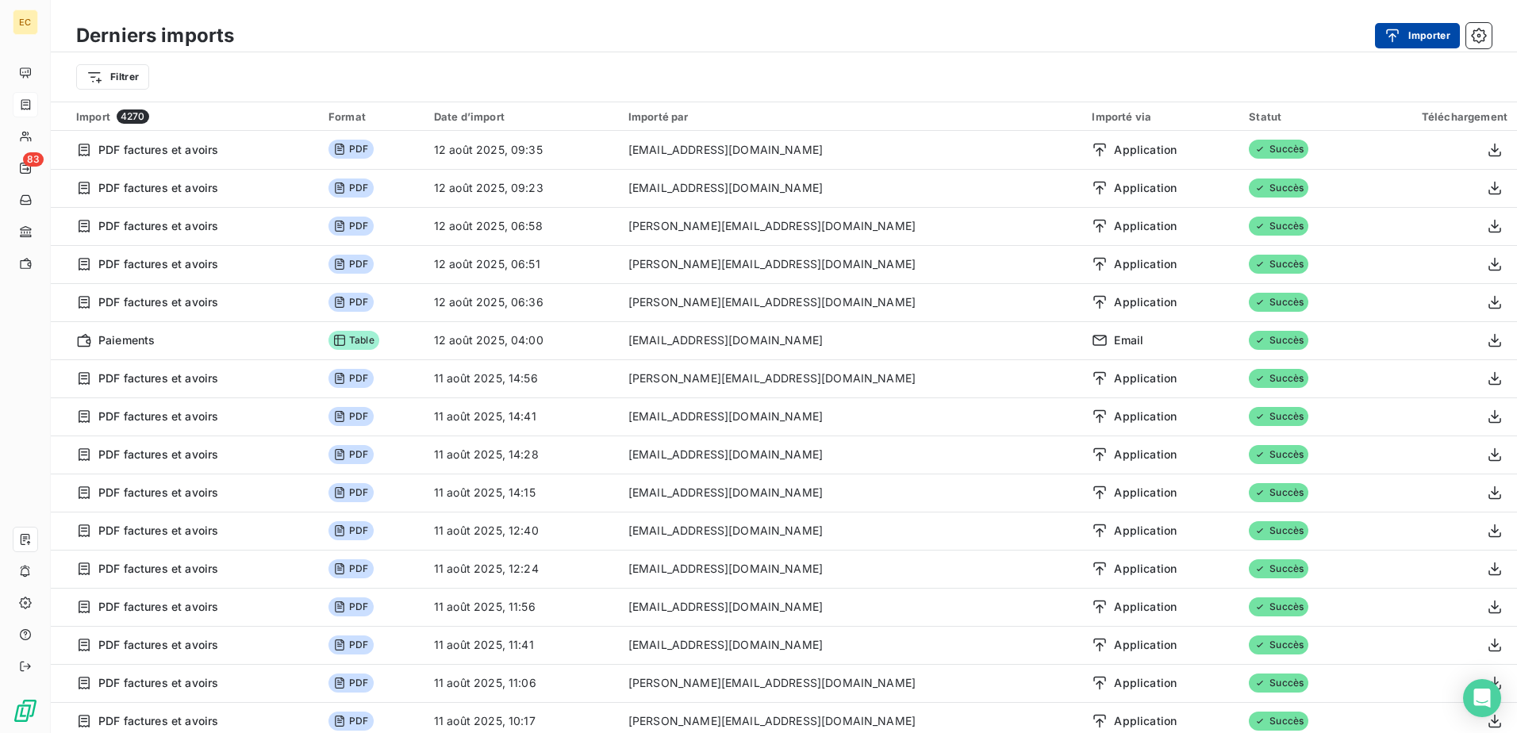
click at [1413, 28] on button "Importer" at bounding box center [1417, 35] width 85 height 25
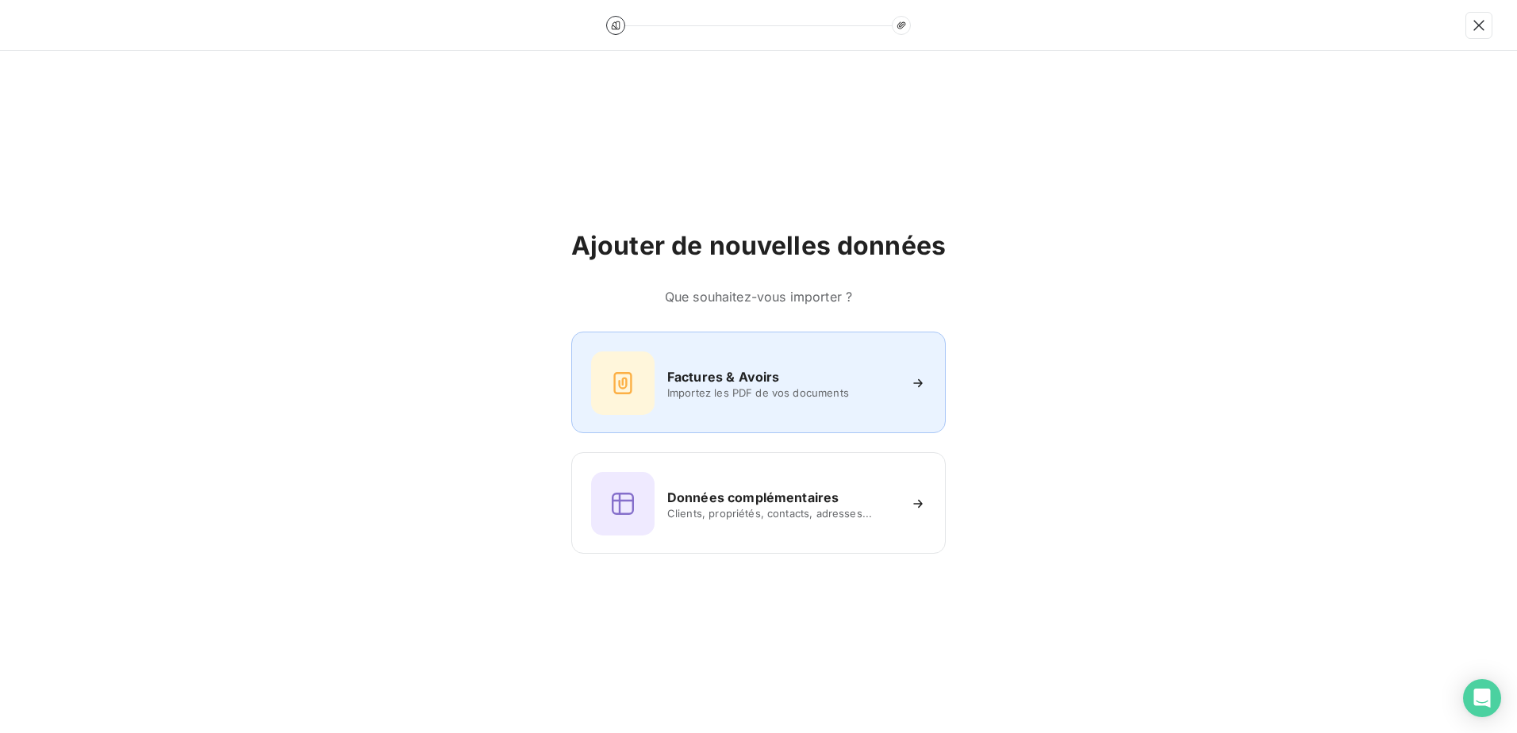
click at [767, 410] on div "Factures & Avoirs Importez les PDF de vos documents" at bounding box center [758, 383] width 335 height 63
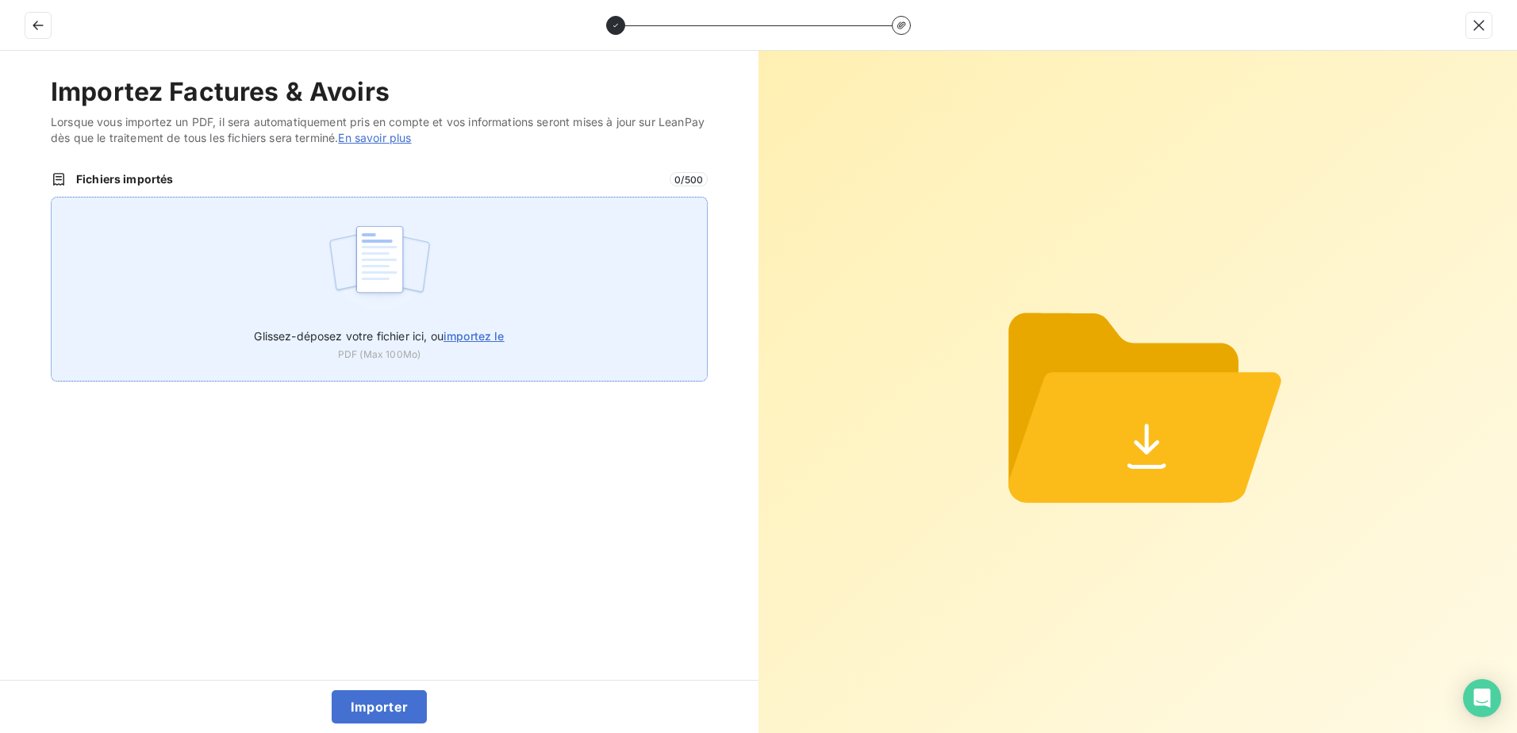
click at [470, 298] on div "Glissez-déposez votre fichier ici, ou importez le PDF (Max 100Mo)" at bounding box center [379, 289] width 657 height 185
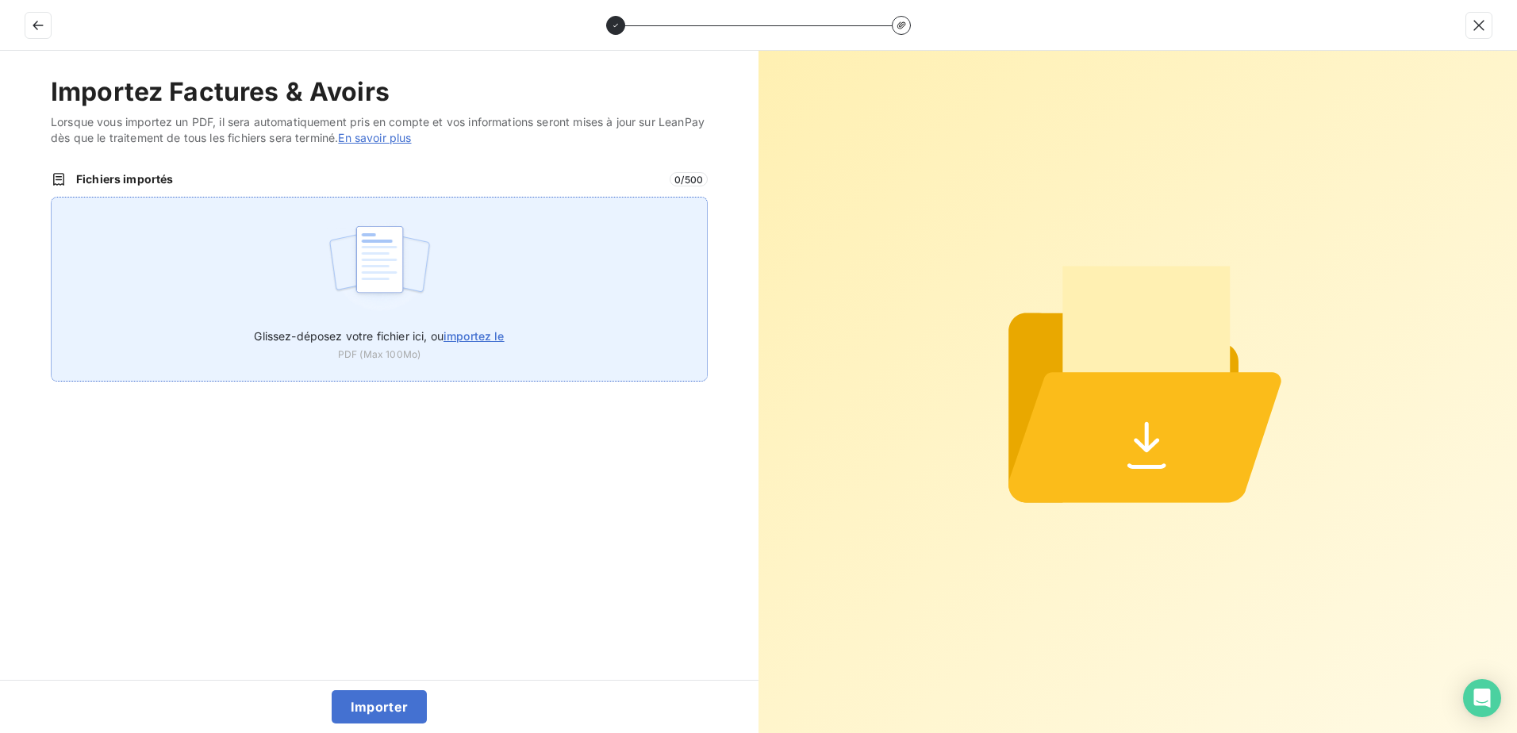
type input "C:\fakepath\FEF-2025-2359.pdf"
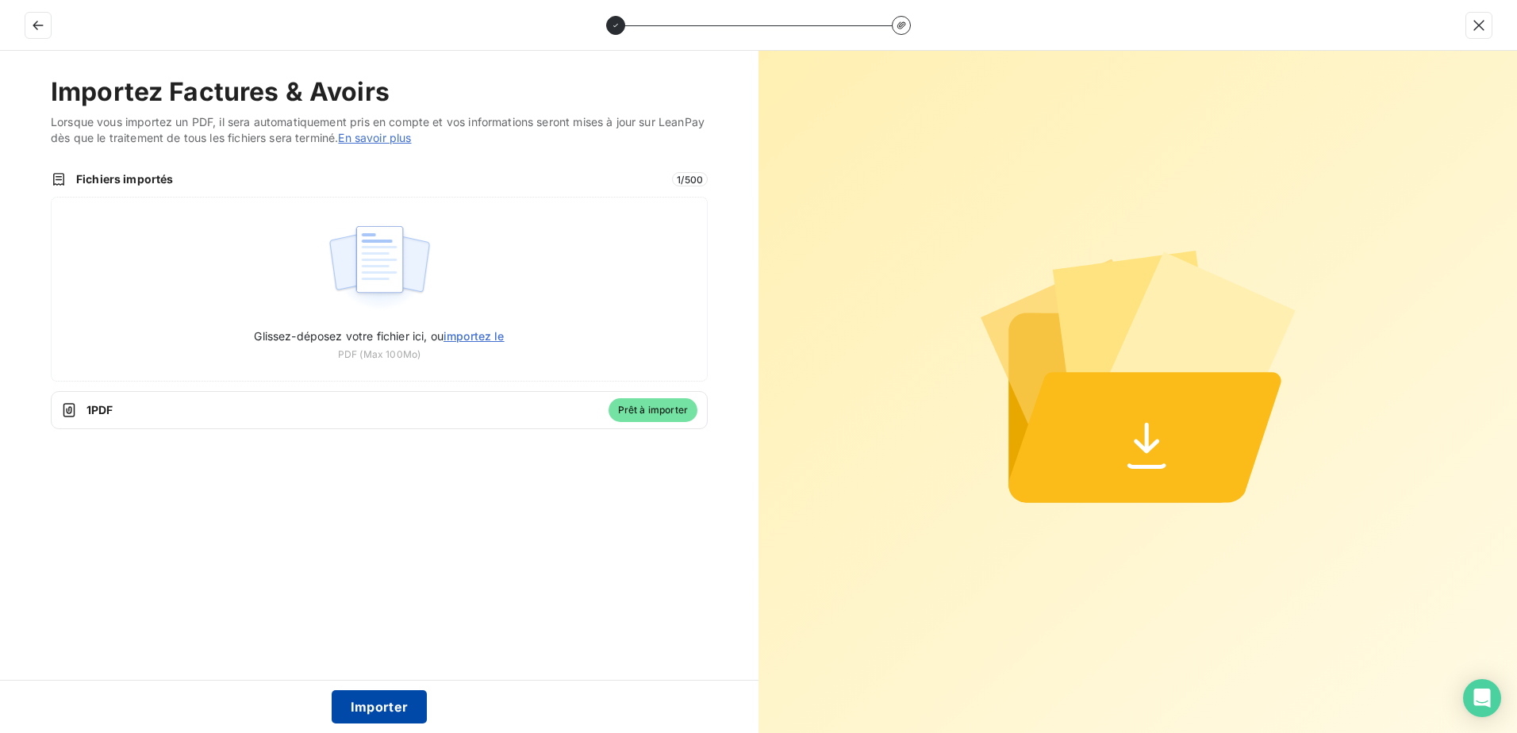
click at [357, 698] on button "Importer" at bounding box center [380, 706] width 96 height 33
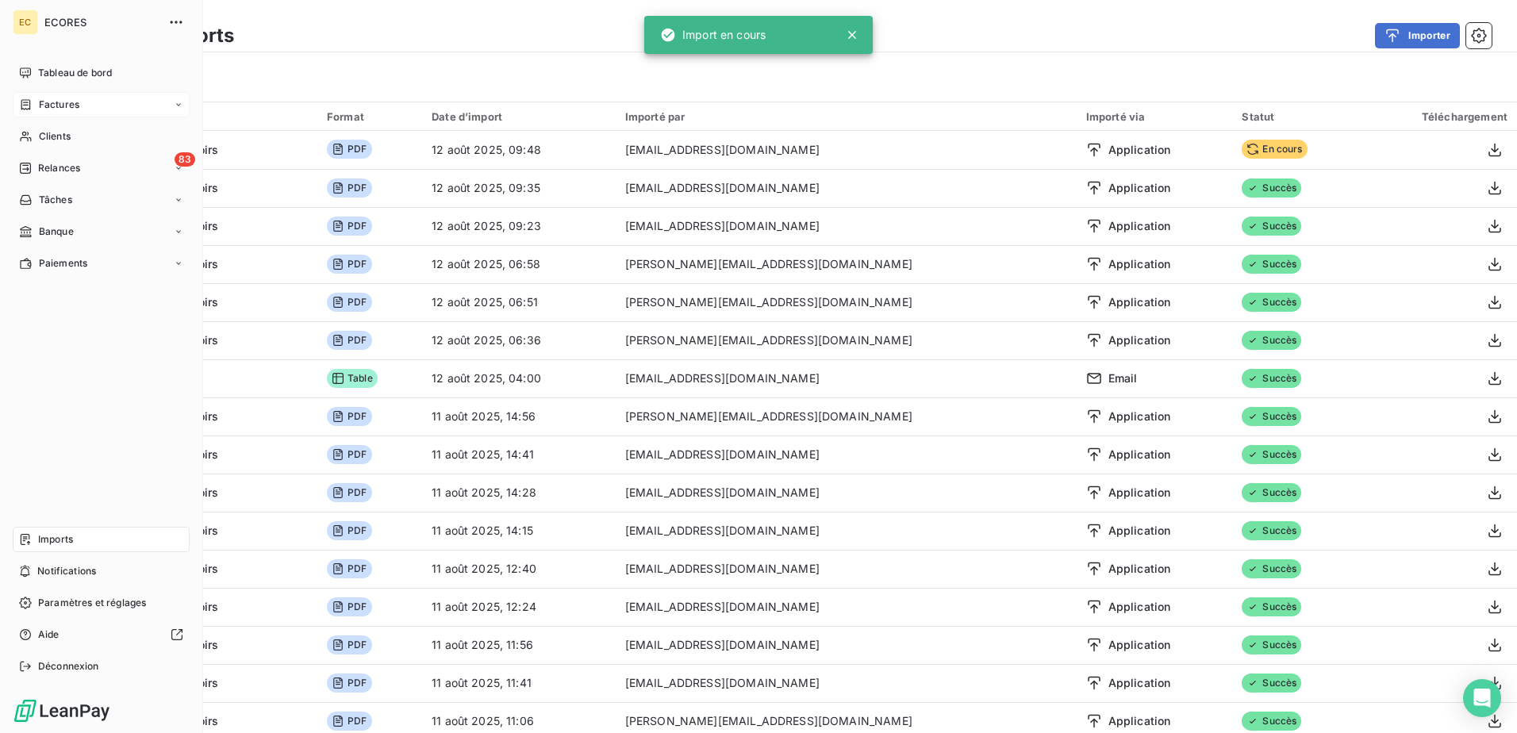
click at [55, 99] on span "Factures" at bounding box center [59, 105] width 40 height 14
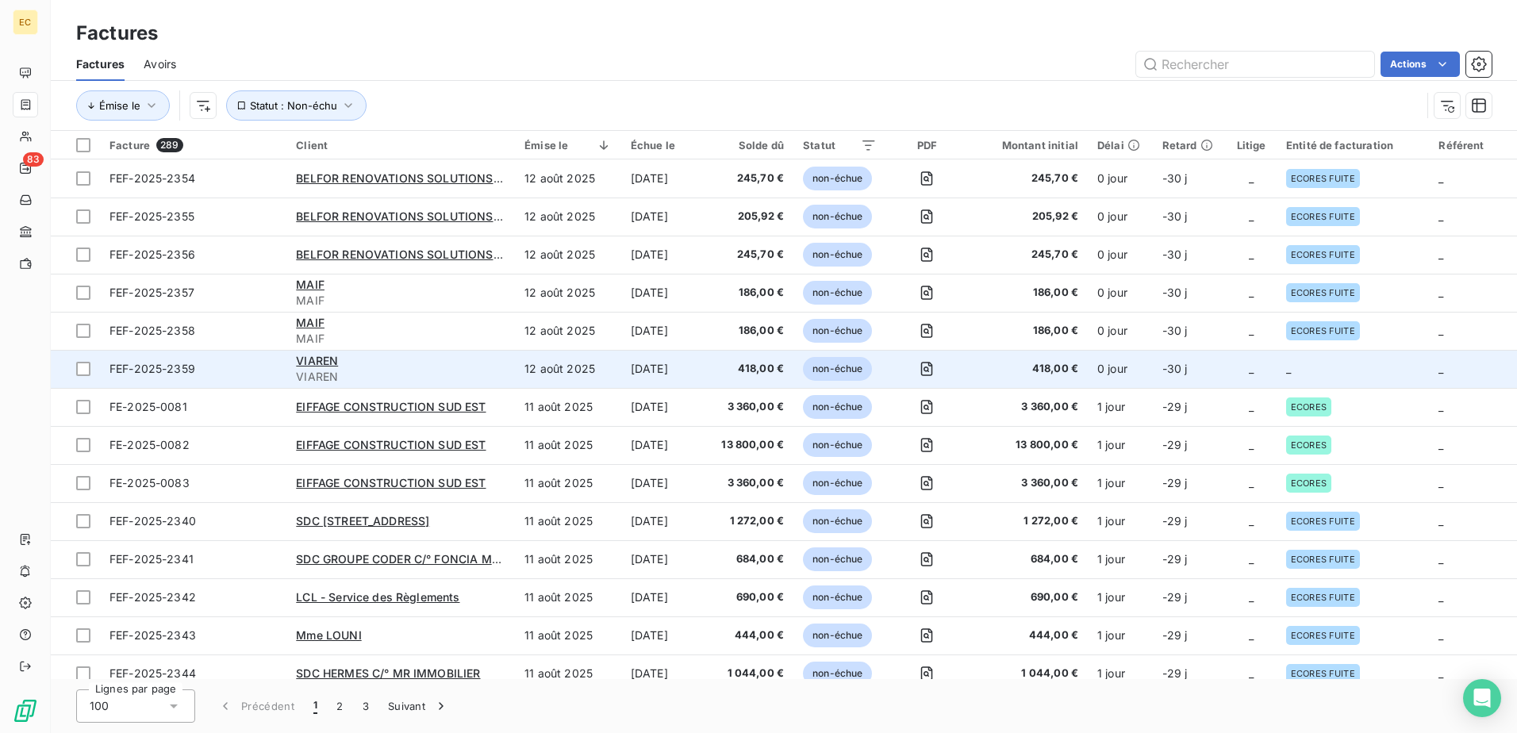
click at [991, 360] on td "418,00 €" at bounding box center [1027, 369] width 121 height 38
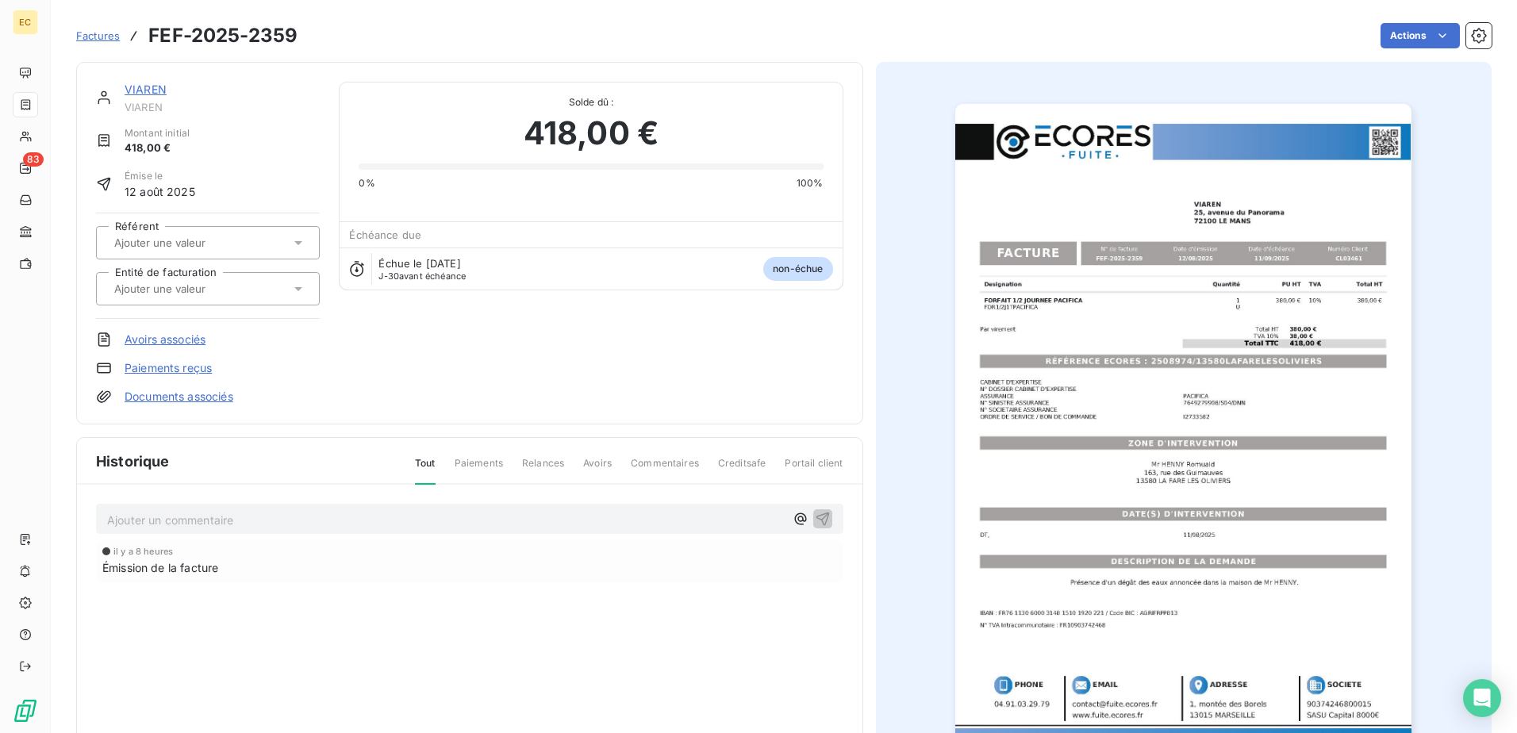
click at [198, 395] on link "Documents associés" at bounding box center [179, 397] width 109 height 16
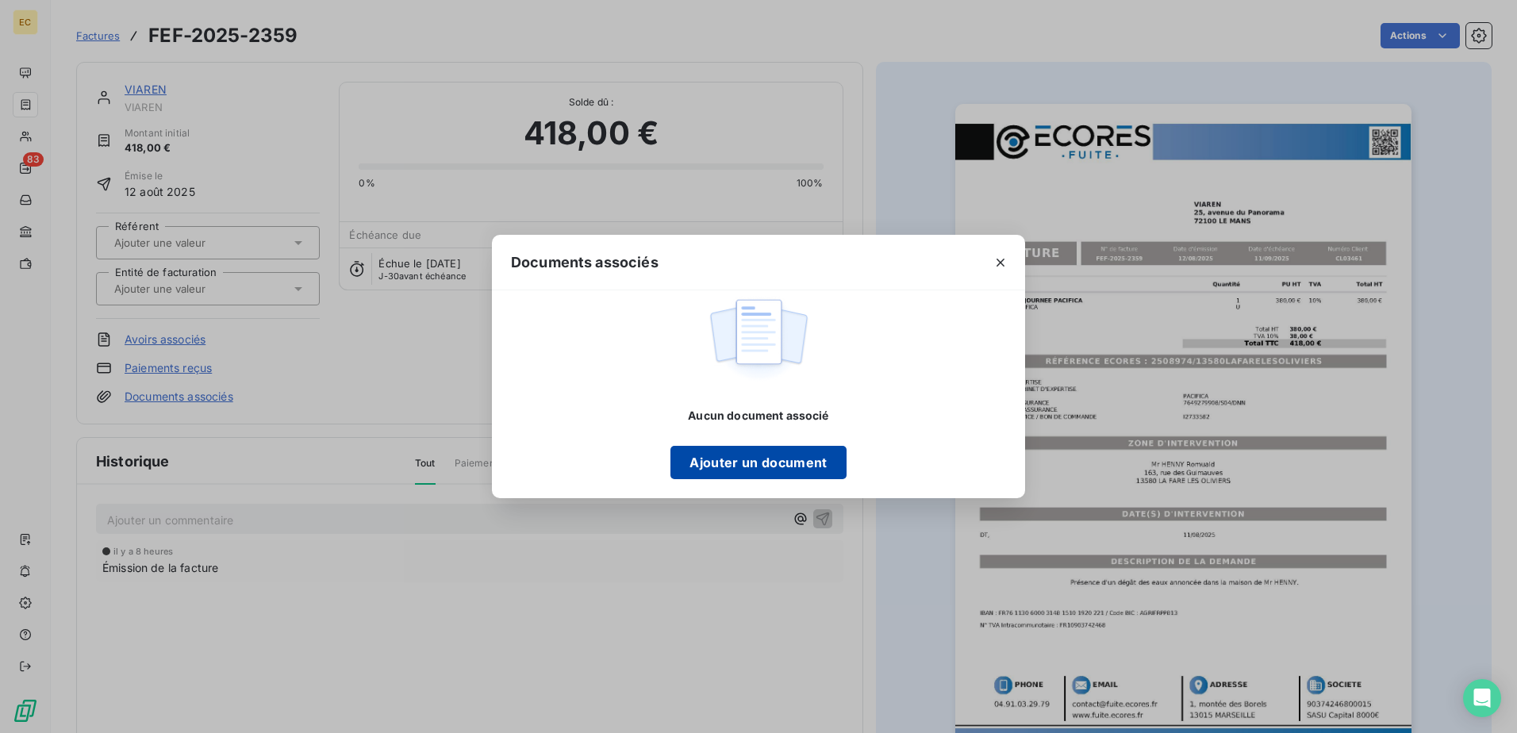
click at [790, 459] on button "Ajouter un document" at bounding box center [758, 462] width 175 height 33
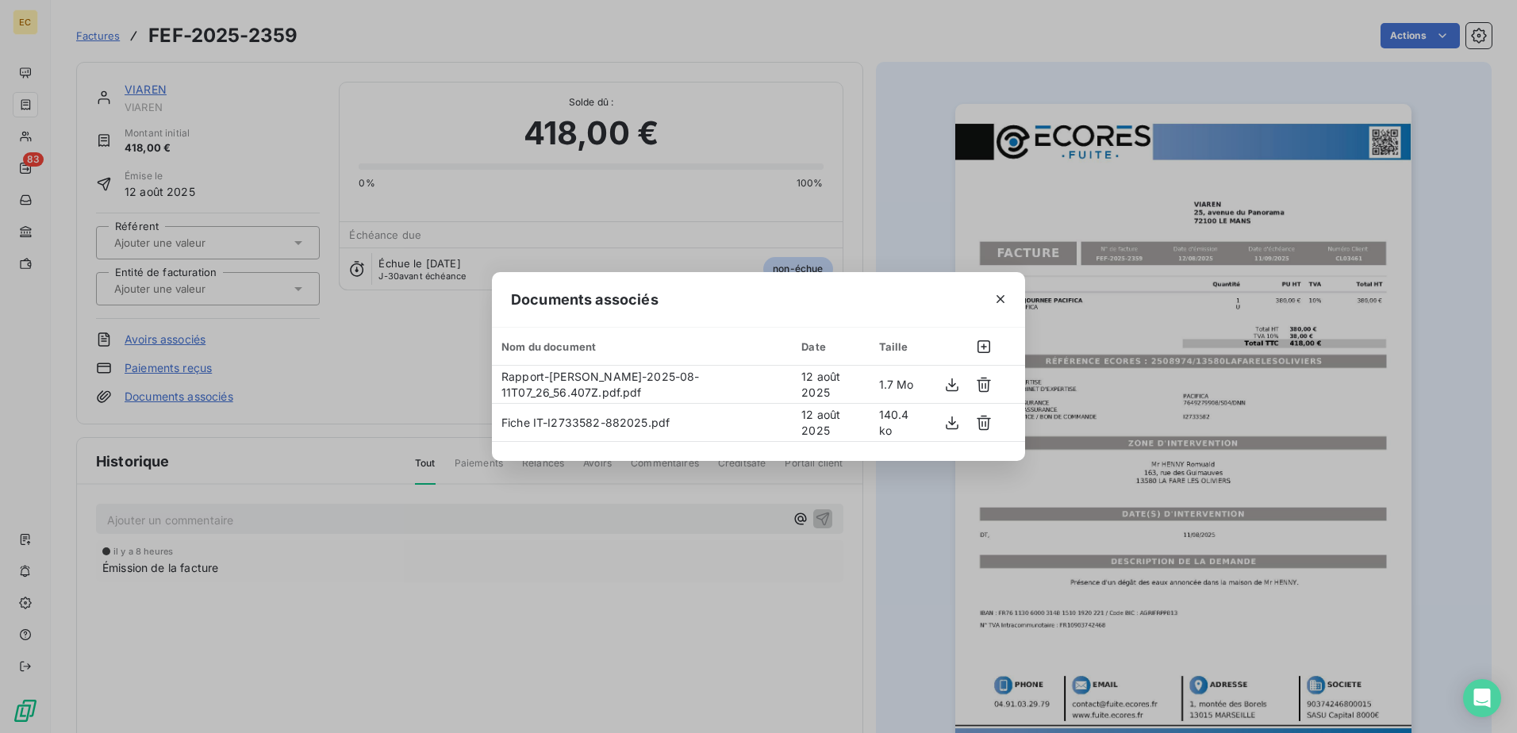
click at [243, 290] on div "Documents associés Nom du document Date Taille Rapport-[PERSON_NAME]-2025-08-11…" at bounding box center [758, 366] width 1517 height 733
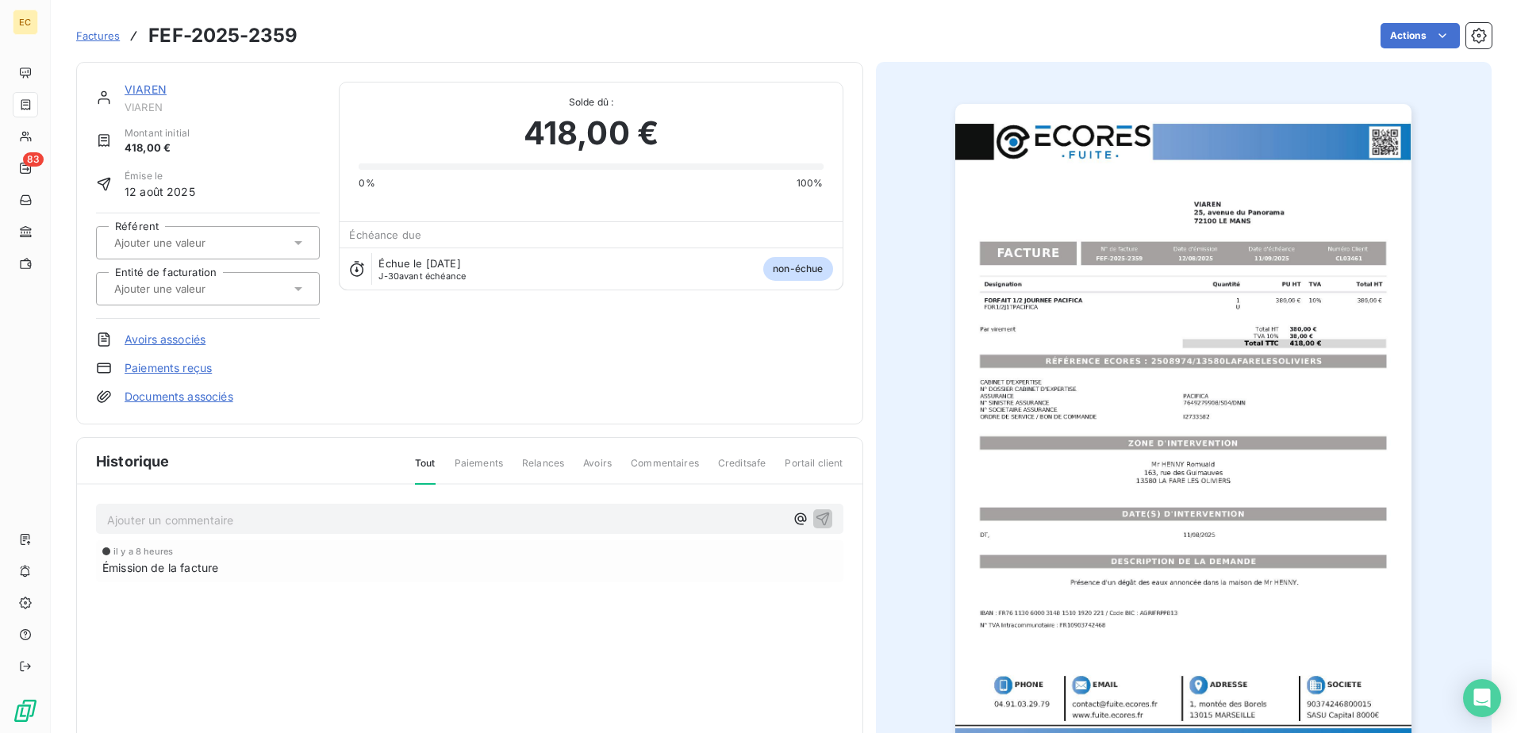
click at [243, 290] on input "text" at bounding box center [193, 289] width 160 height 14
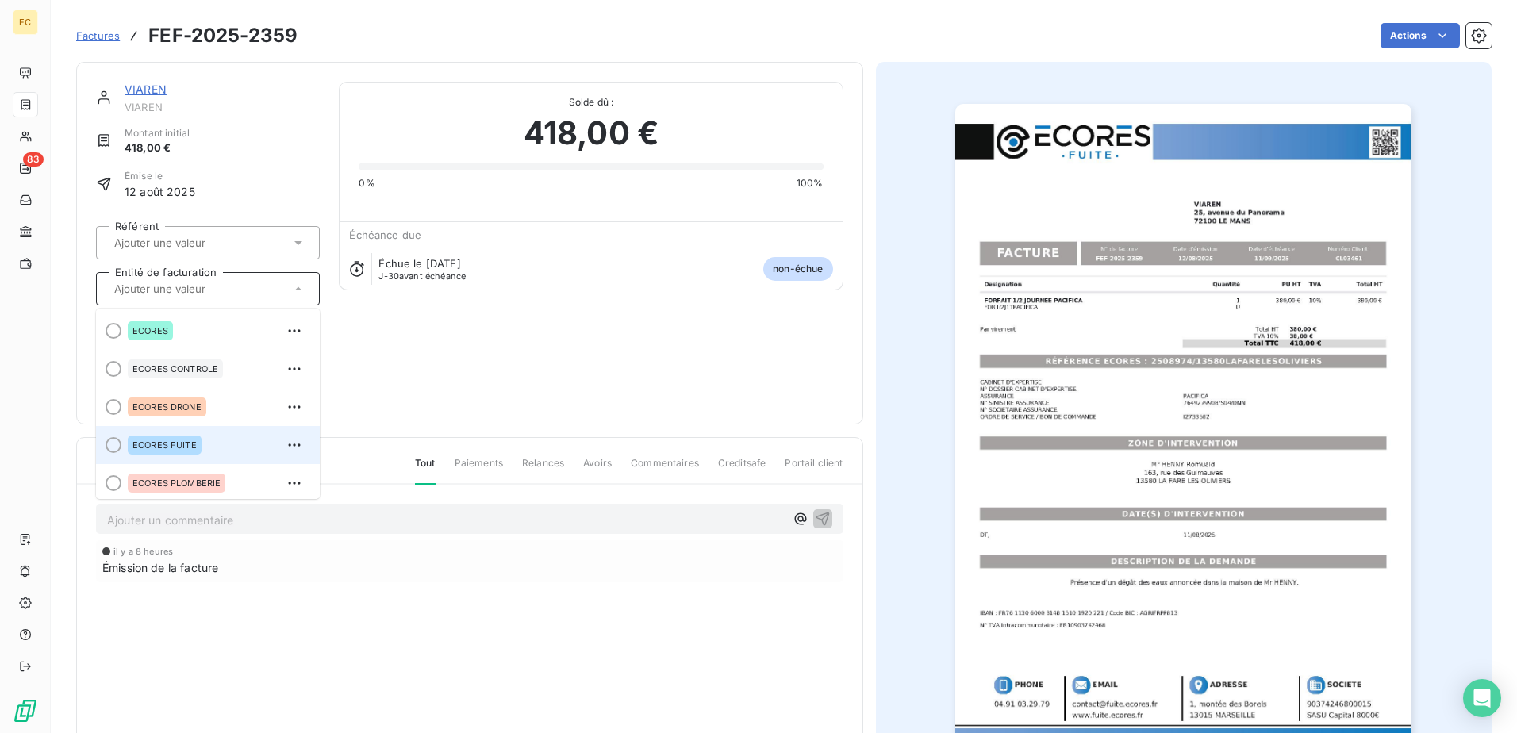
click at [209, 441] on div "ECORES FUITE" at bounding box center [217, 444] width 179 height 25
